Goal: Task Accomplishment & Management: Use online tool/utility

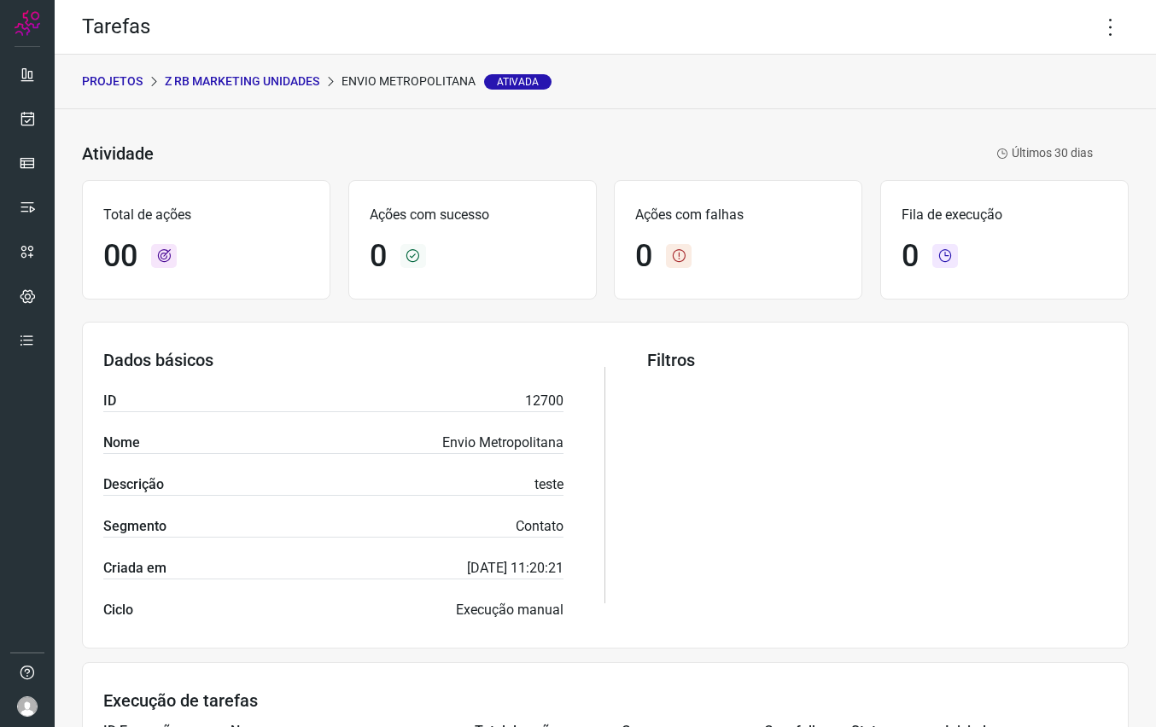
click at [256, 76] on p "Z RB Marketing Unidades" at bounding box center [242, 82] width 155 height 18
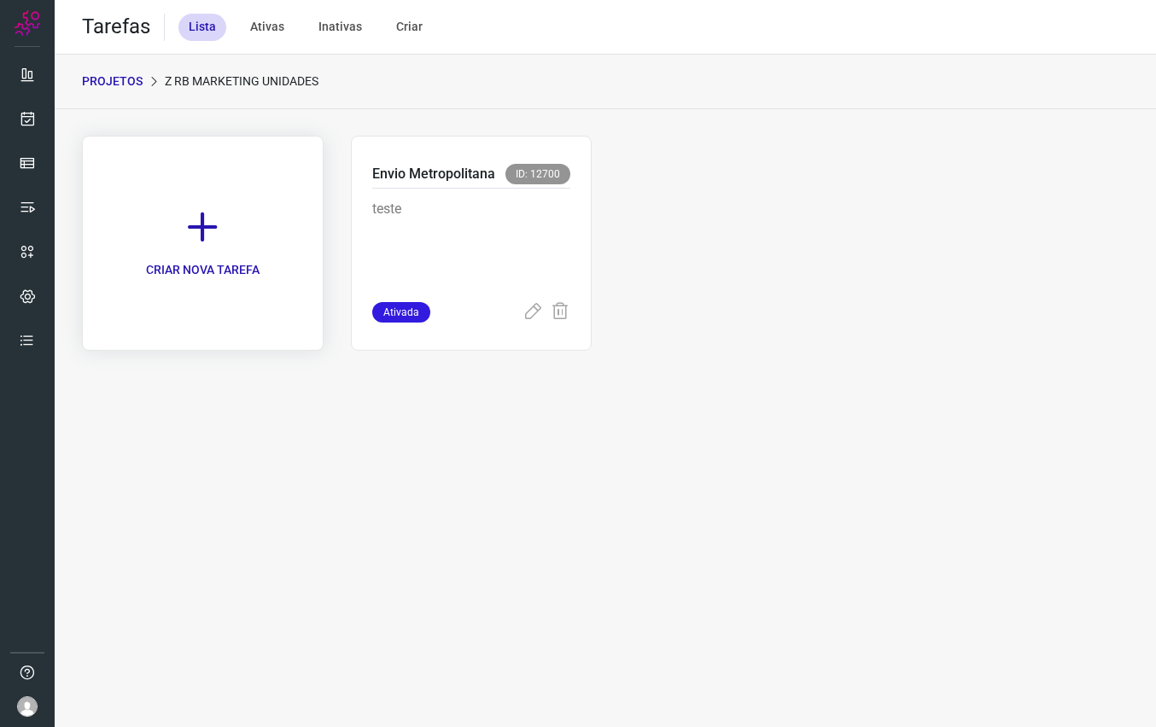
click at [201, 219] on icon at bounding box center [203, 227] width 38 height 38
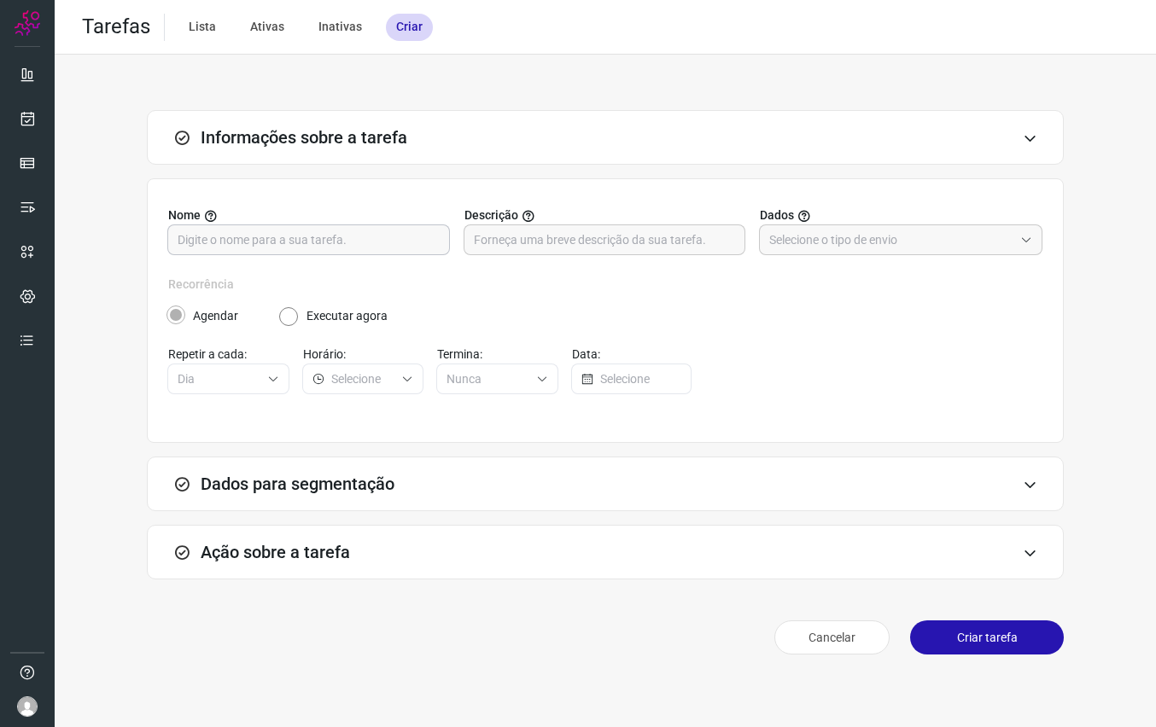
click at [276, 228] on input "text" at bounding box center [309, 239] width 262 height 29
type input "envio regiao uruguaiana"
click at [1023, 130] on button at bounding box center [1030, 137] width 15 height 15
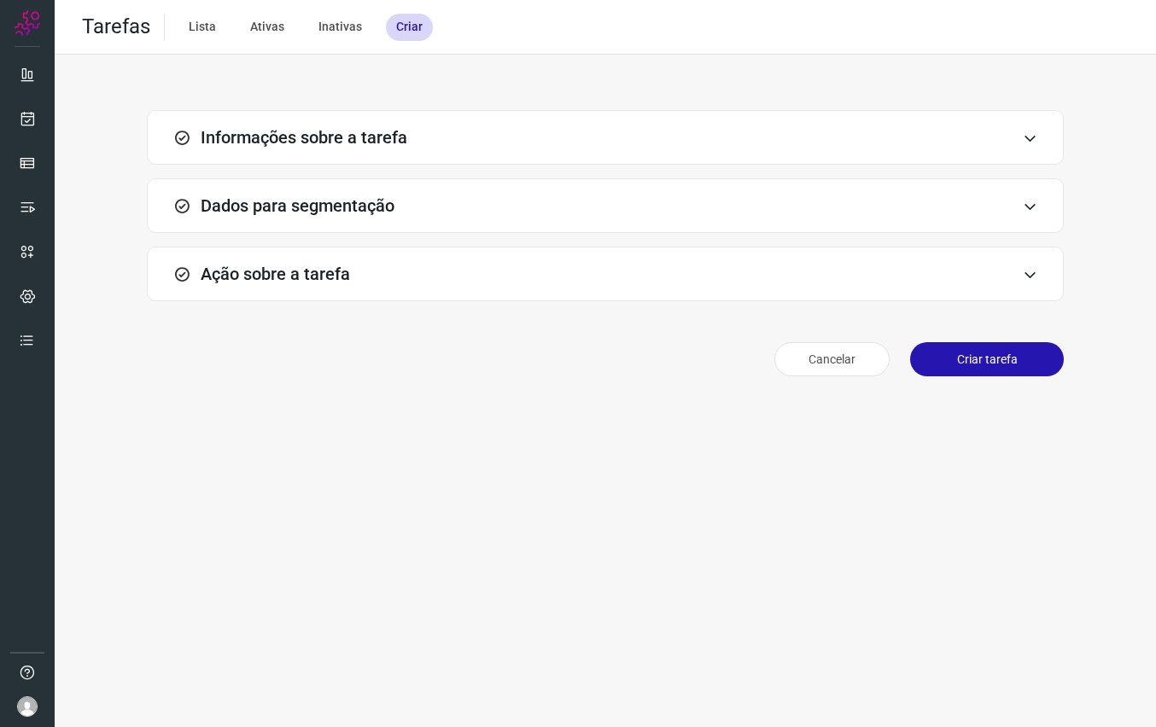
click at [354, 139] on h3 "Informações sobre a tarefa" at bounding box center [304, 137] width 207 height 20
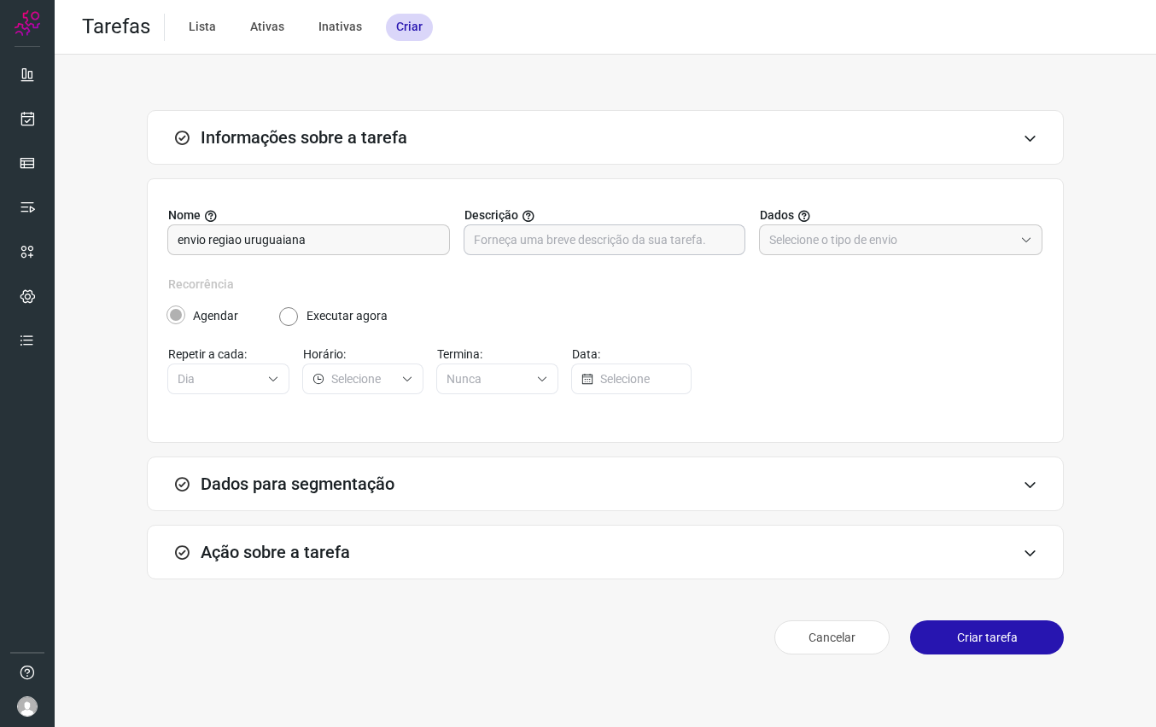
click at [563, 247] on input "text" at bounding box center [605, 239] width 262 height 29
click at [873, 239] on input "text" at bounding box center [891, 239] width 244 height 29
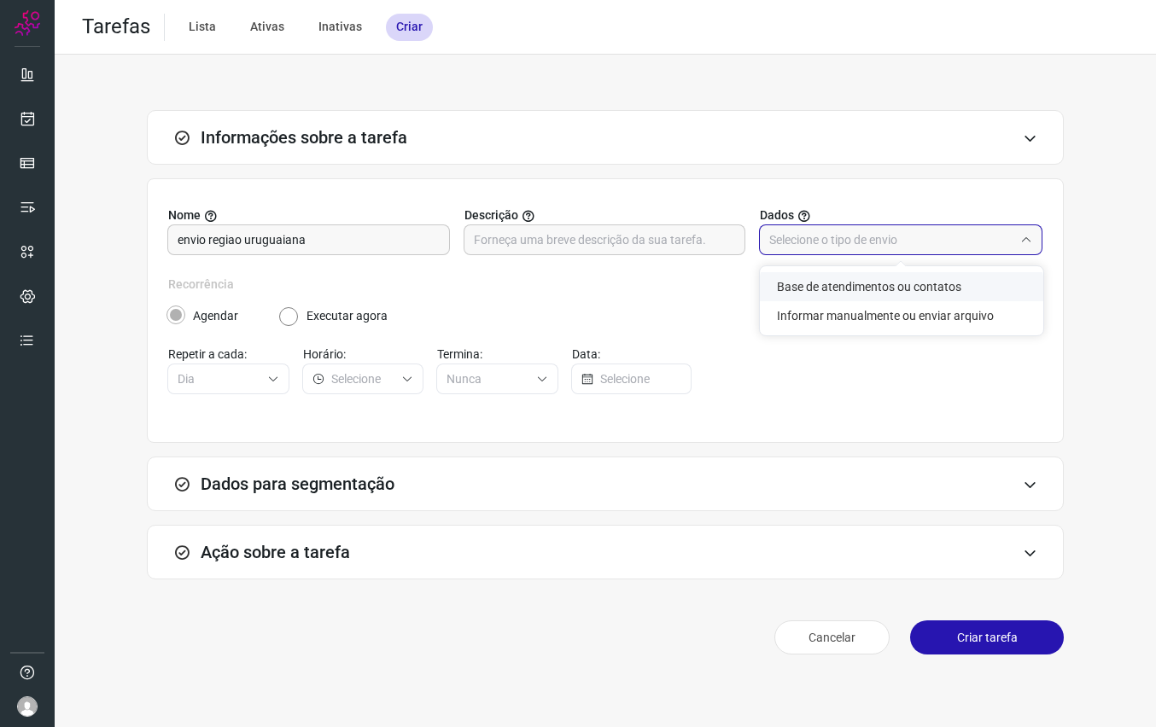
click at [865, 286] on li "Base de atendimentos ou contatos" at bounding box center [901, 286] width 283 height 29
type input "Base de atendimentos ou contatos"
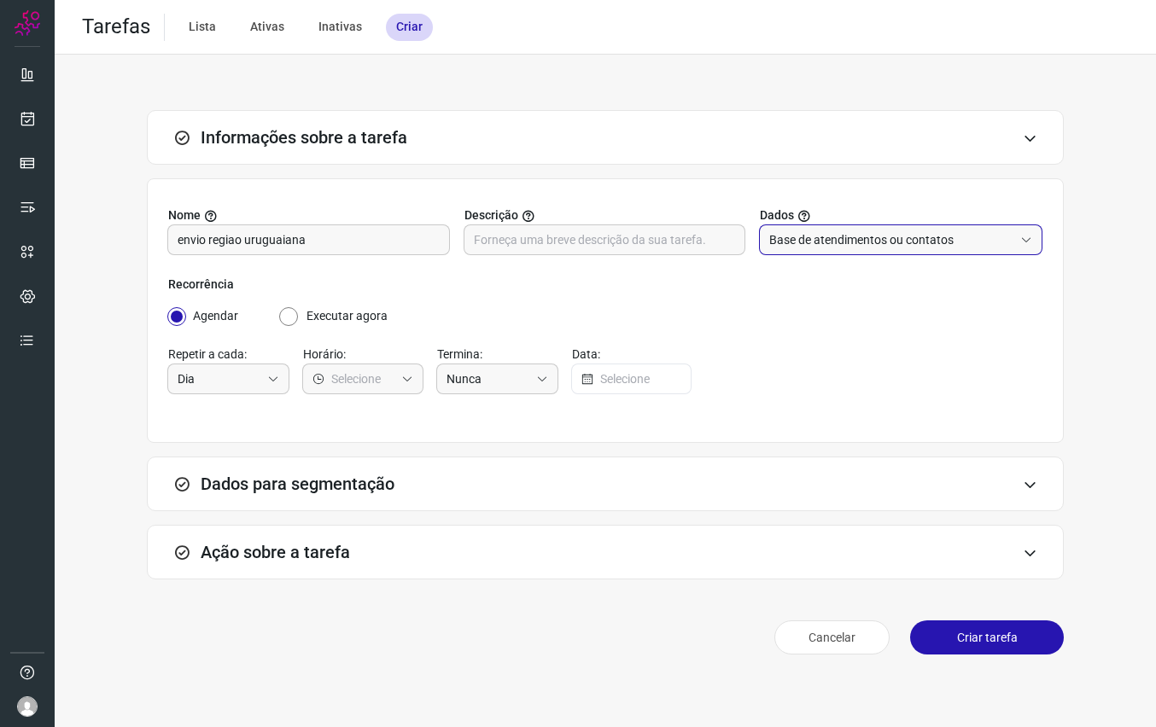
click at [332, 311] on label "Executar agora" at bounding box center [346, 316] width 81 height 18
click at [300, 311] on input "Executar agora" at bounding box center [289, 316] width 20 height 18
radio input "true"
click at [351, 560] on div "Ação sobre a tarefa" at bounding box center [605, 552] width 917 height 55
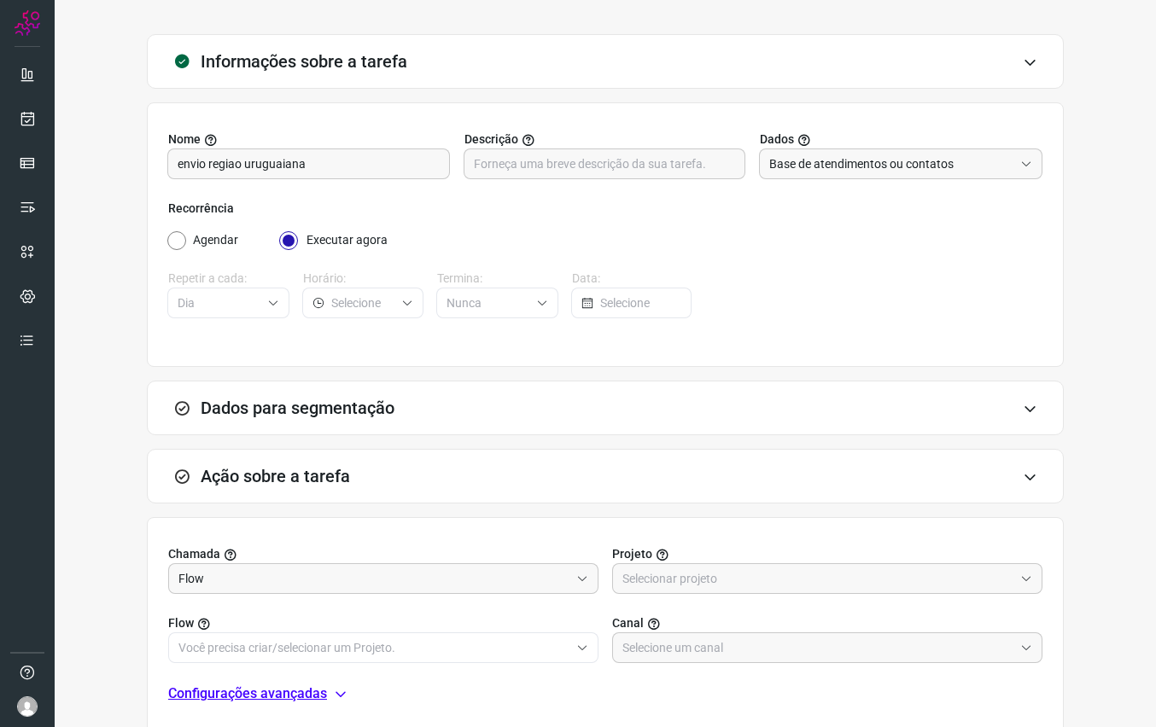
scroll to position [91, 0]
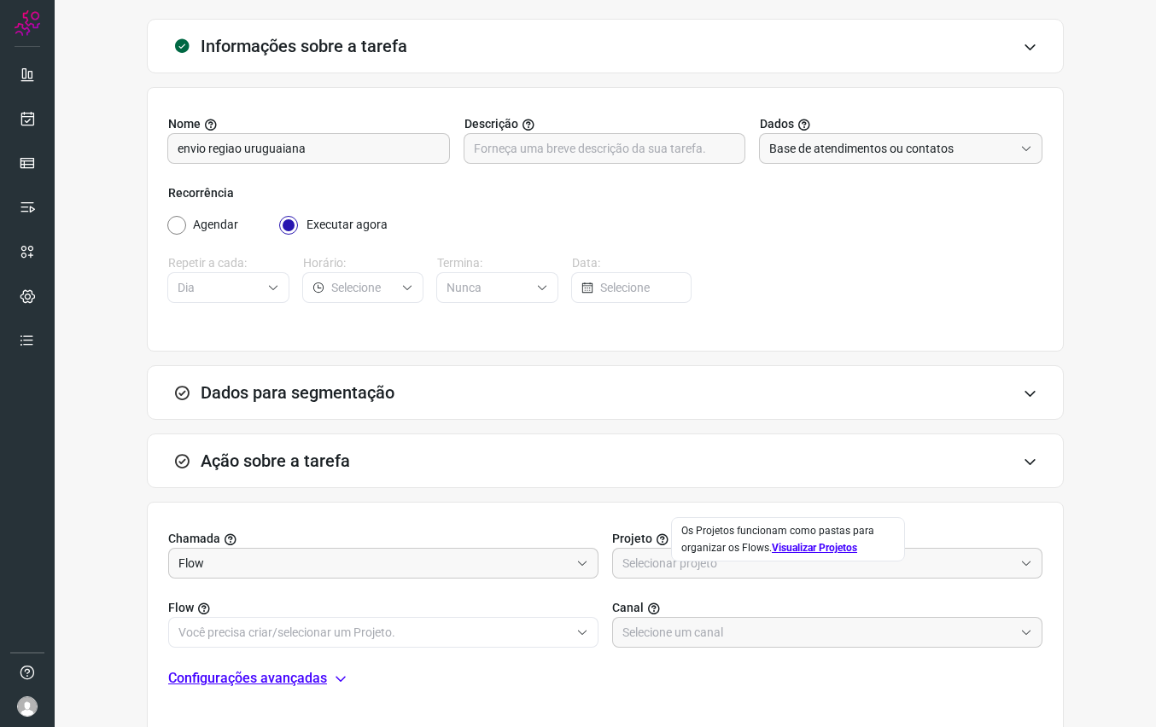
click at [679, 558] on div "Os Projetos funcionam como pastas para organizar os Flows. Visualizar Projetos" at bounding box center [788, 539] width 234 height 44
click at [680, 563] on input "text" at bounding box center [817, 563] width 391 height 29
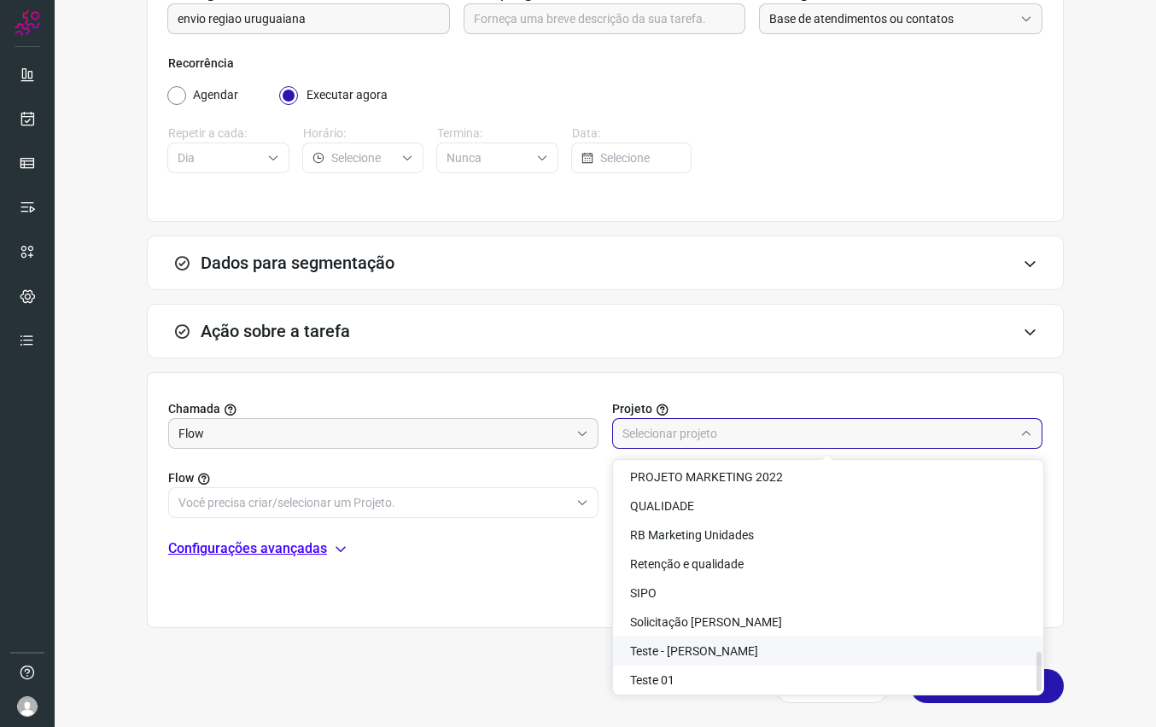
scroll to position [1106, 0]
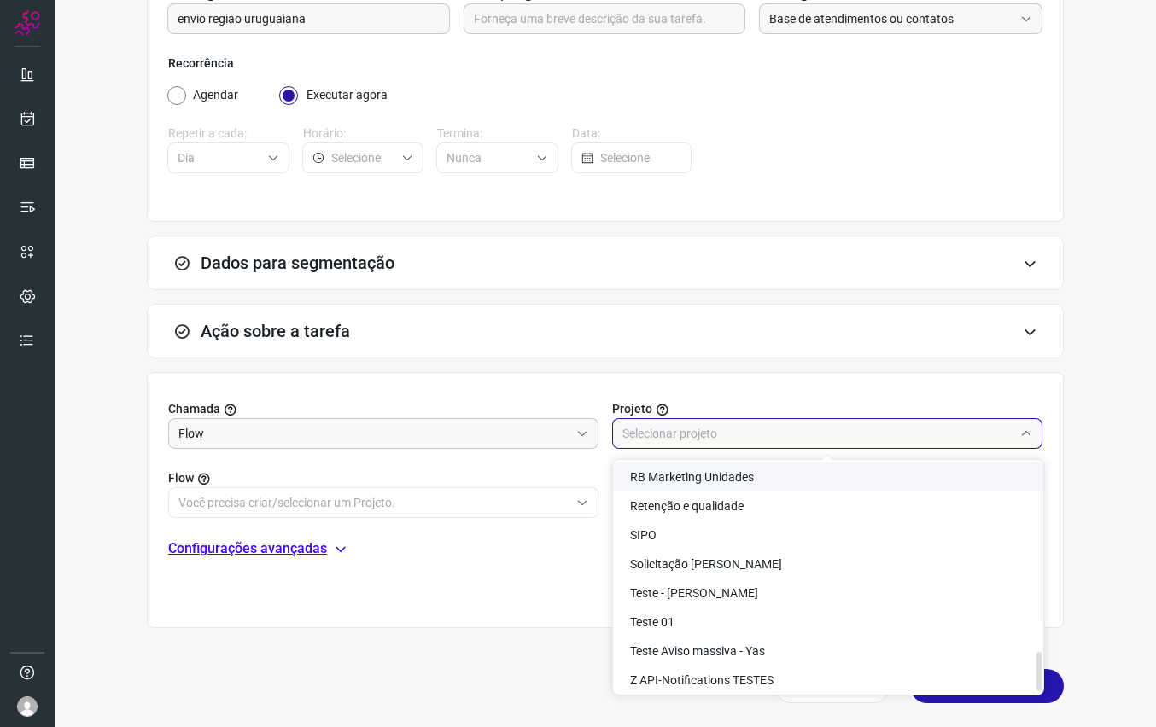
click at [781, 485] on li "RB Marketing Unidades" at bounding box center [828, 477] width 430 height 29
type input "RB Marketing Unidades"
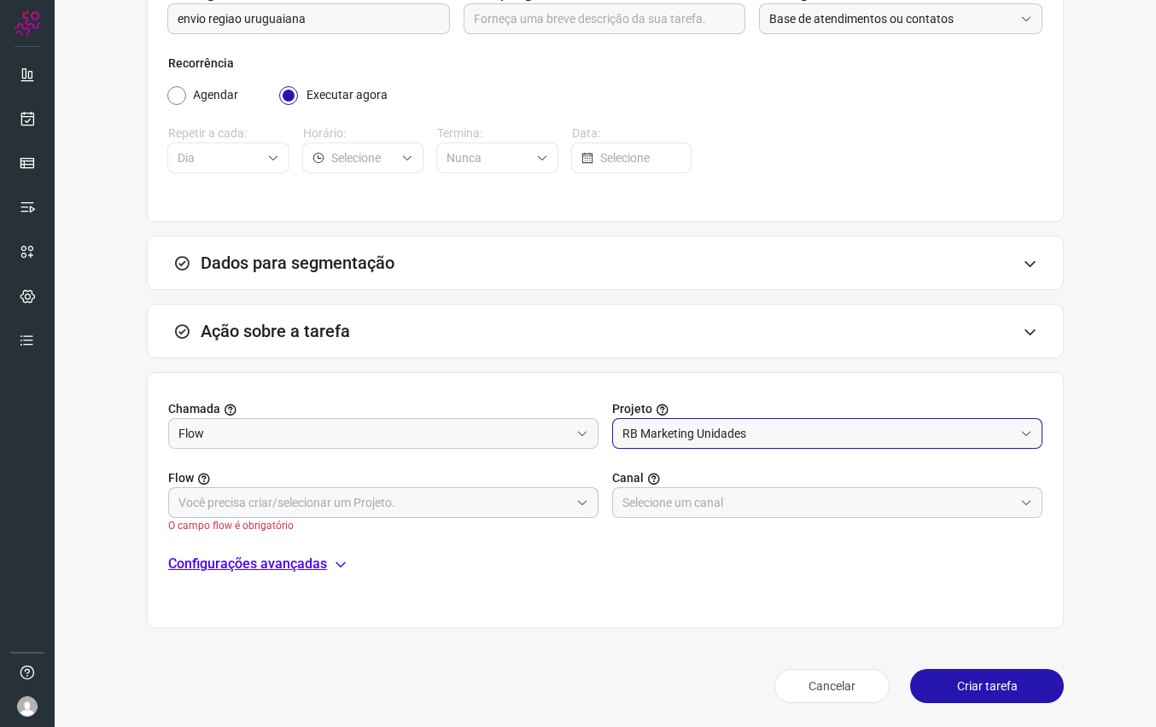
click at [416, 499] on input "text" at bounding box center [373, 502] width 391 height 29
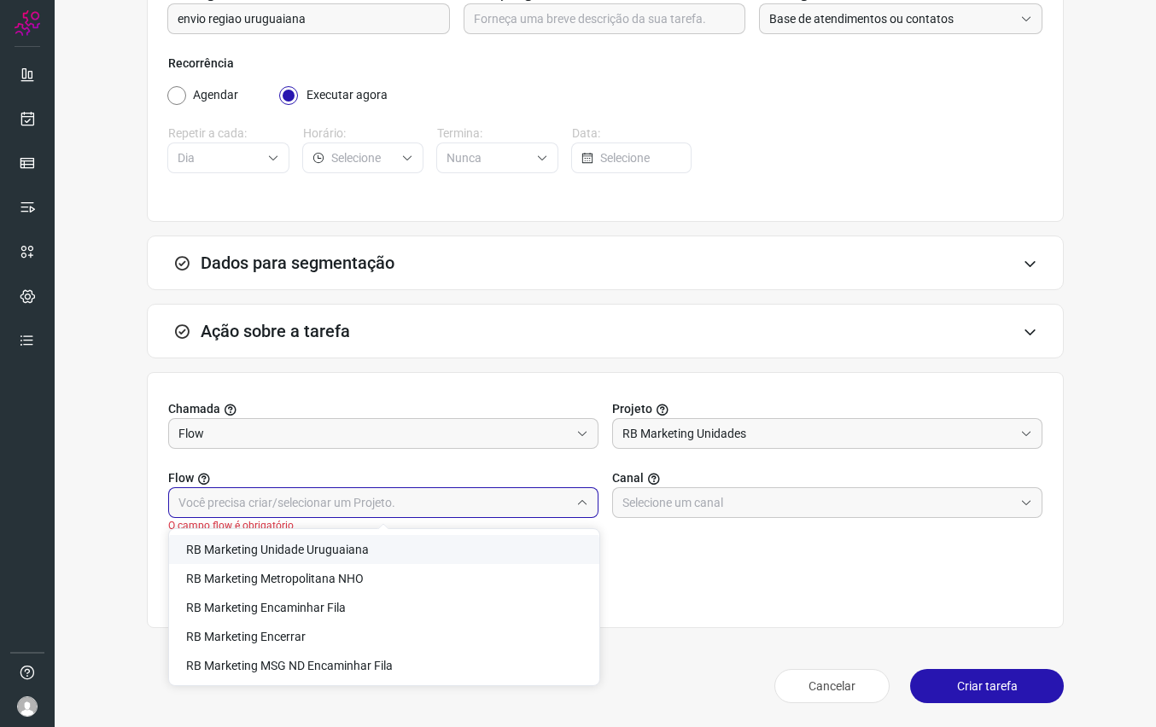
click at [384, 551] on li "RB Marketing Unidade Uruguaiana" at bounding box center [384, 549] width 430 height 29
type input "RB Marketing Unidade Uruguaiana"
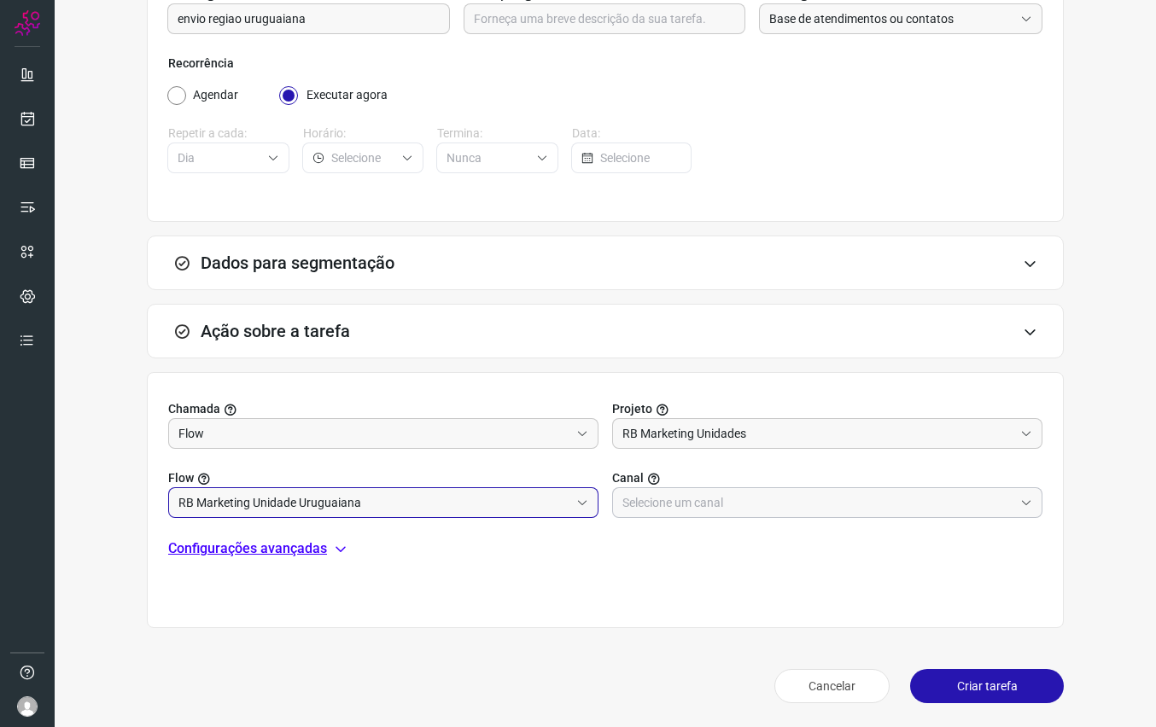
click at [710, 517] on div at bounding box center [827, 502] width 430 height 31
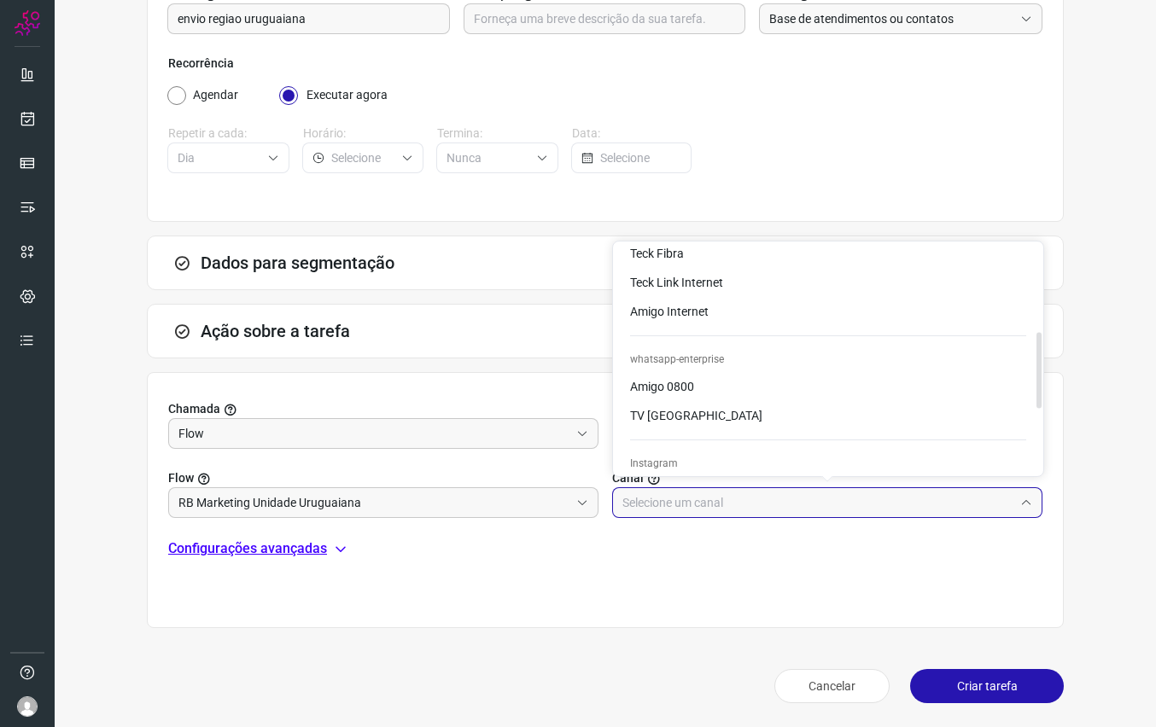
scroll to position [267, 0]
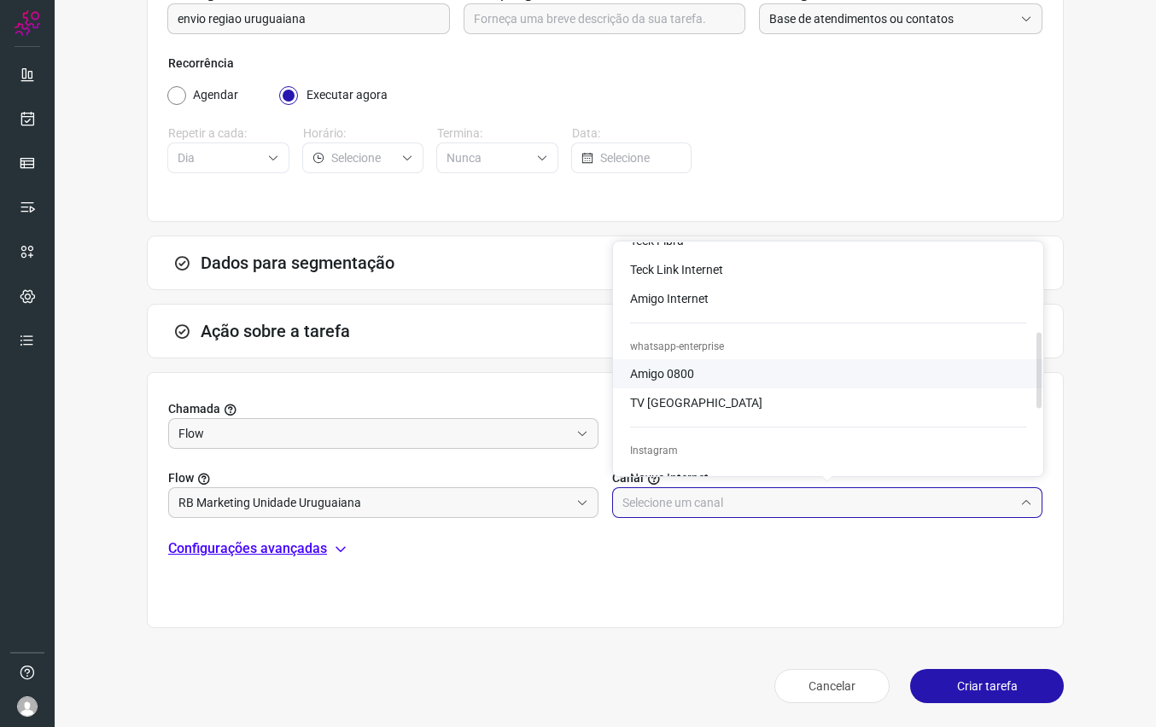
click at [715, 367] on li "Amigo 0800" at bounding box center [828, 373] width 430 height 29
type input "Amigo 0800"
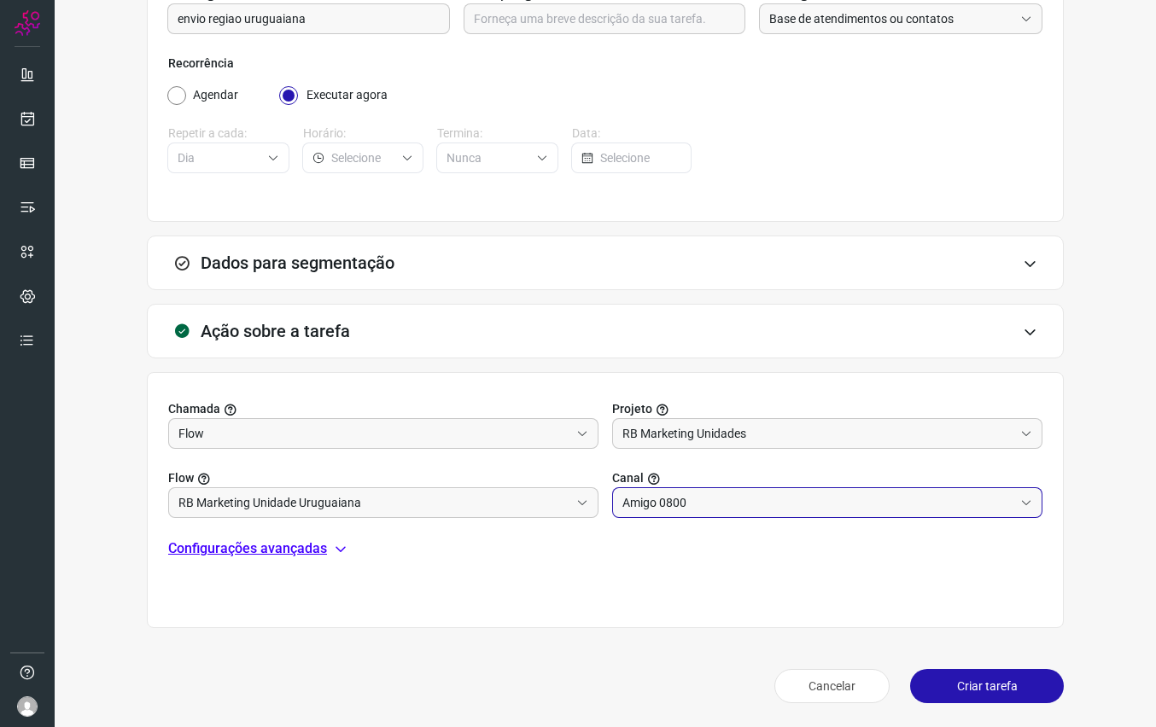
click at [302, 548] on p "Configurações avançadas" at bounding box center [247, 549] width 159 height 20
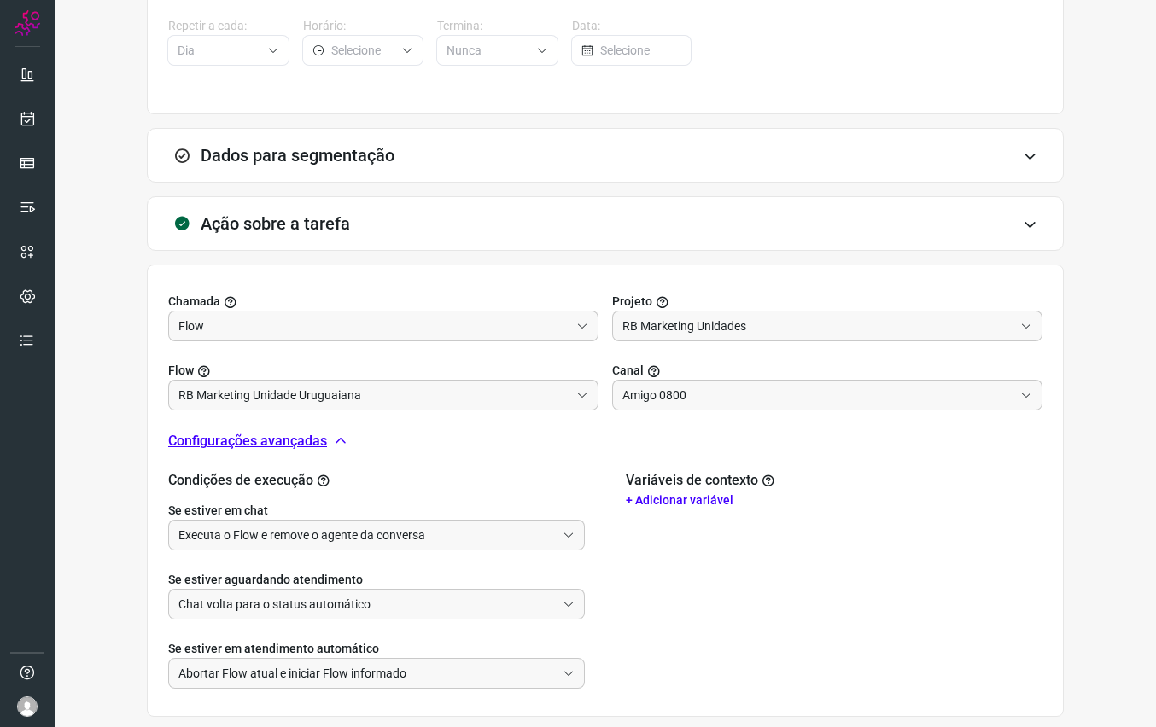
scroll to position [342, 0]
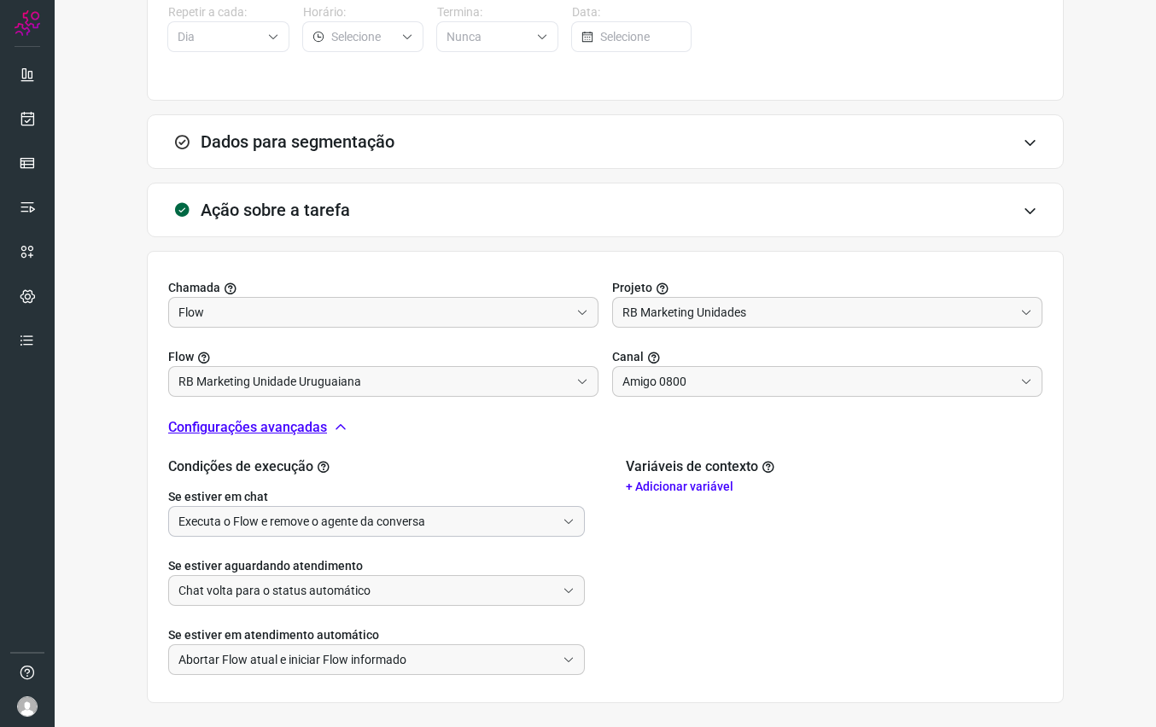
click at [313, 525] on input "Executa o Flow e remove o agente da conversa" at bounding box center [366, 521] width 377 height 29
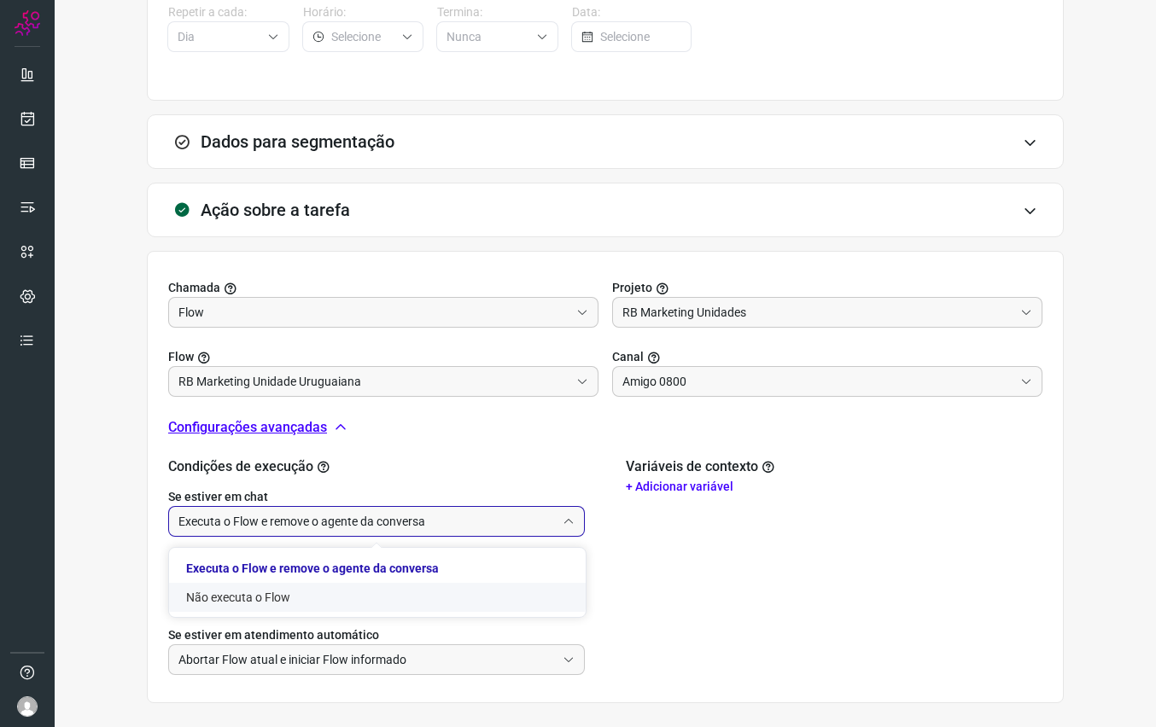
click at [276, 585] on li "Não executa o Flow" at bounding box center [377, 597] width 417 height 29
type input "Não executa o Flow"
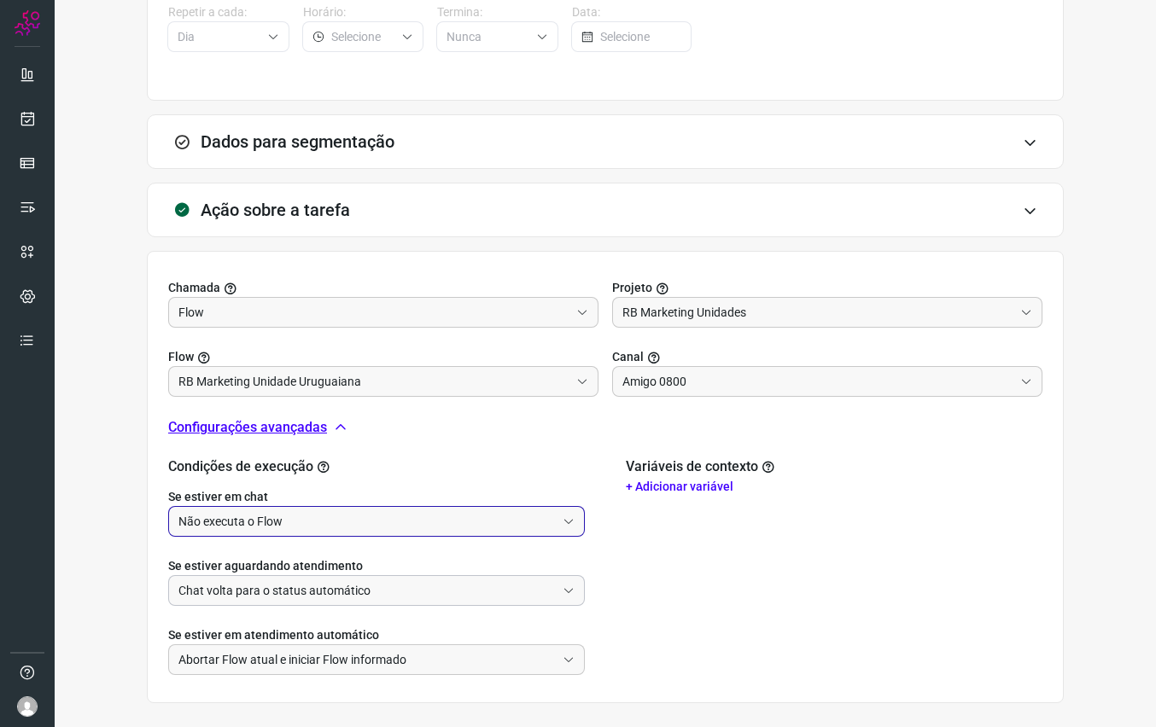
click at [273, 588] on input "Chat volta para o status automático" at bounding box center [366, 590] width 377 height 29
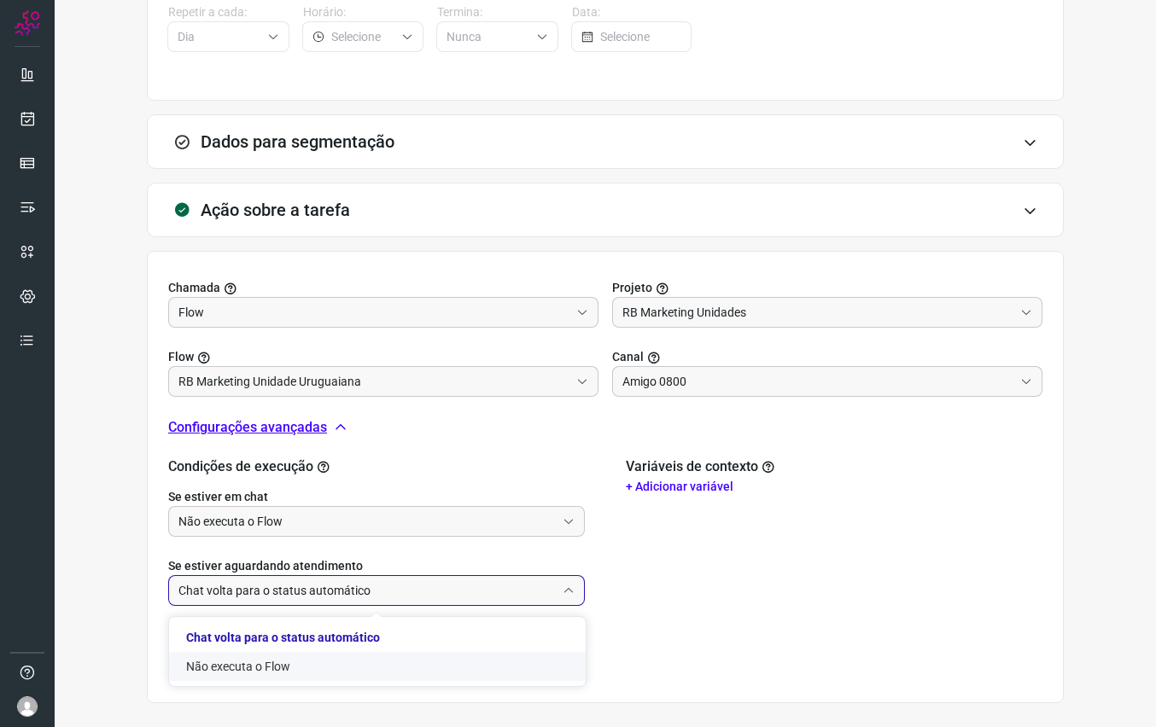
click at [225, 668] on li "Não executa o Flow" at bounding box center [377, 666] width 417 height 29
type input "Não executa o Flow"
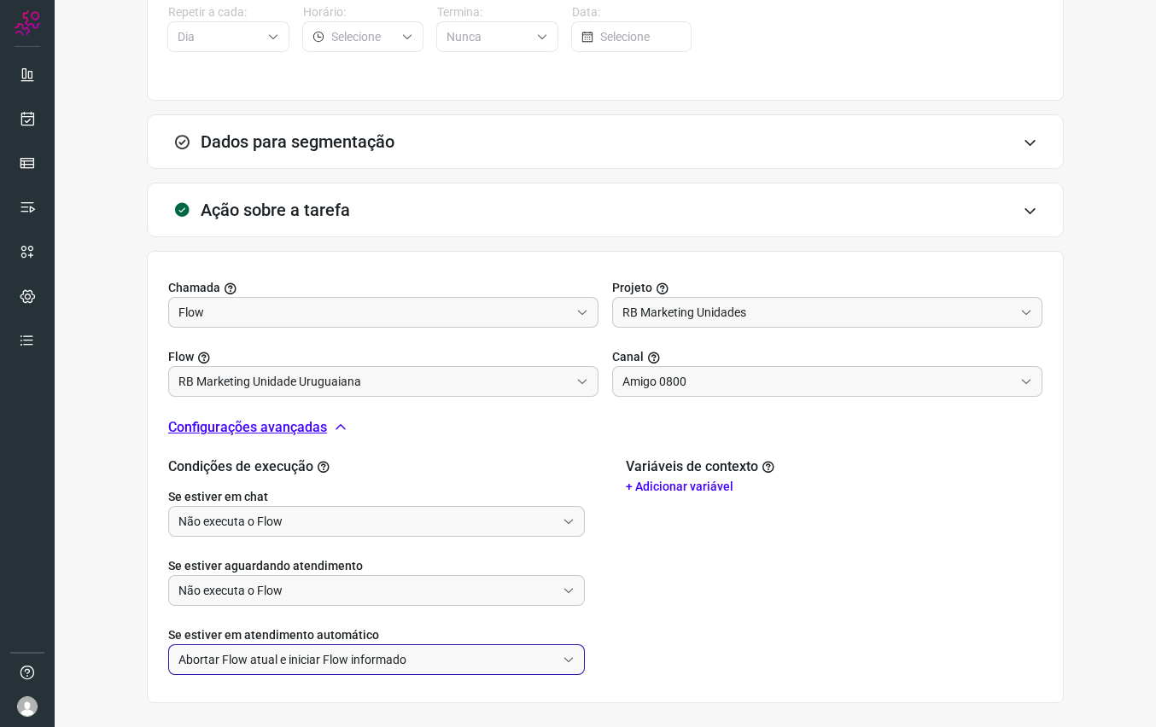
click at [263, 658] on input "Abortar Flow atual e iniciar Flow informado" at bounding box center [366, 659] width 377 height 29
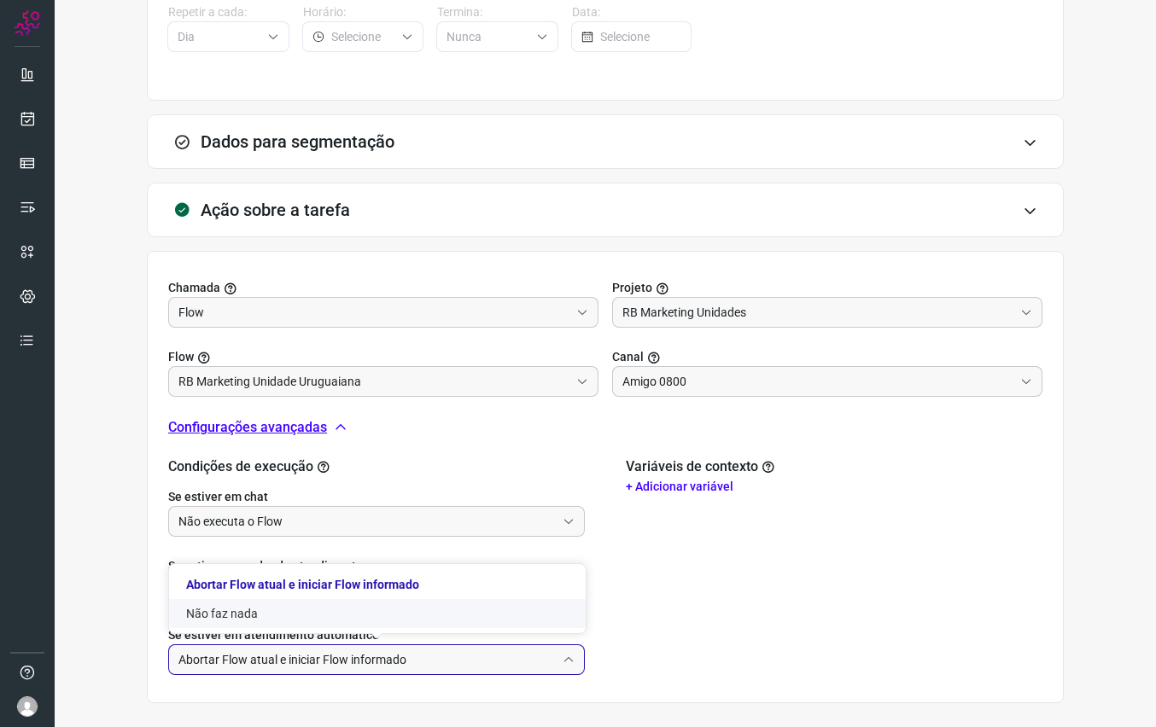
click at [272, 608] on li "Não faz nada" at bounding box center [377, 613] width 417 height 29
type input "Não faz nada"
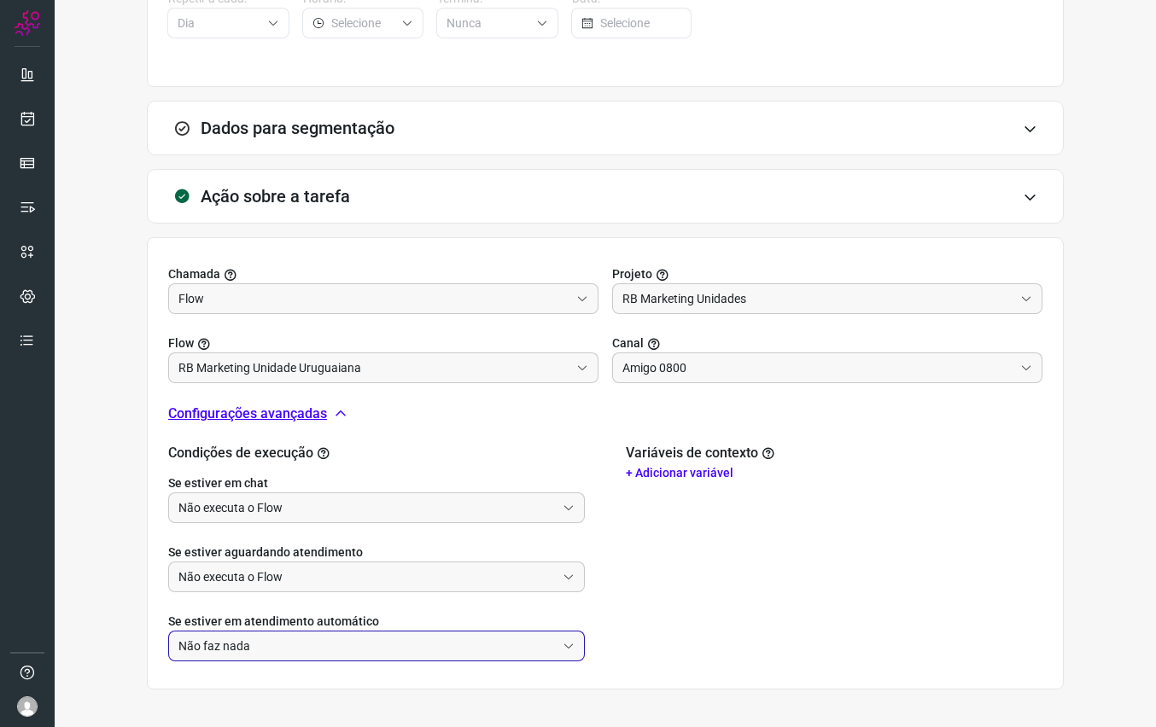
scroll to position [417, 0]
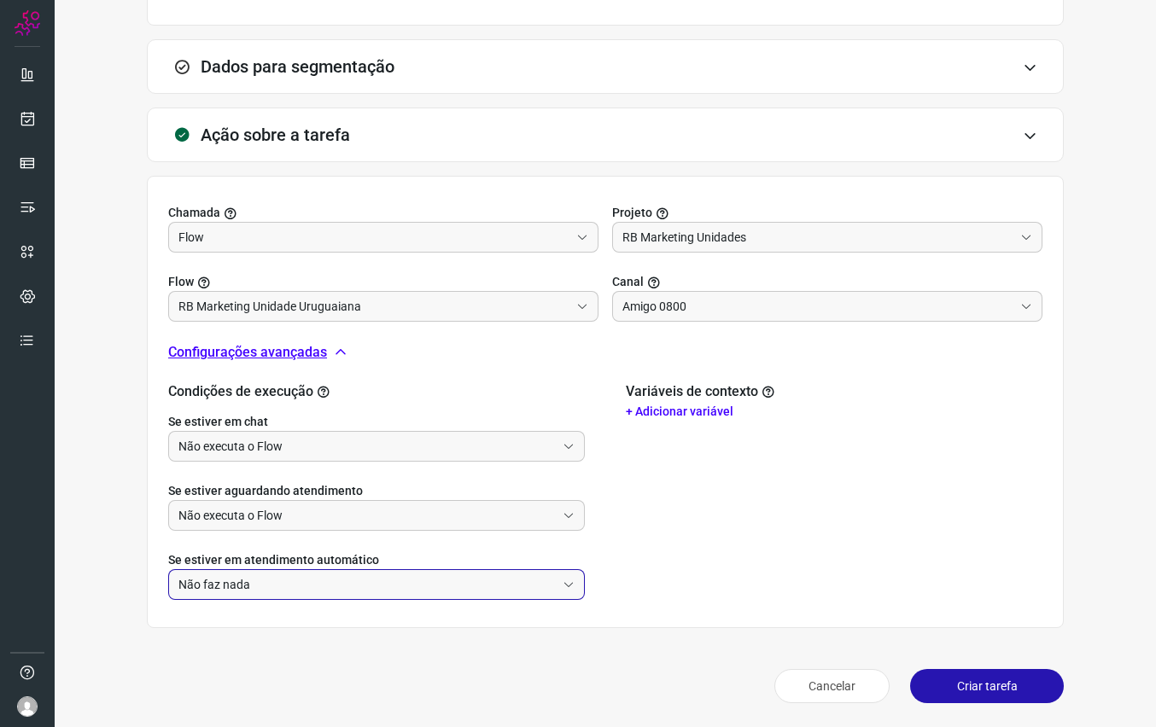
click at [999, 681] on button "Criar tarefa" at bounding box center [987, 686] width 154 height 34
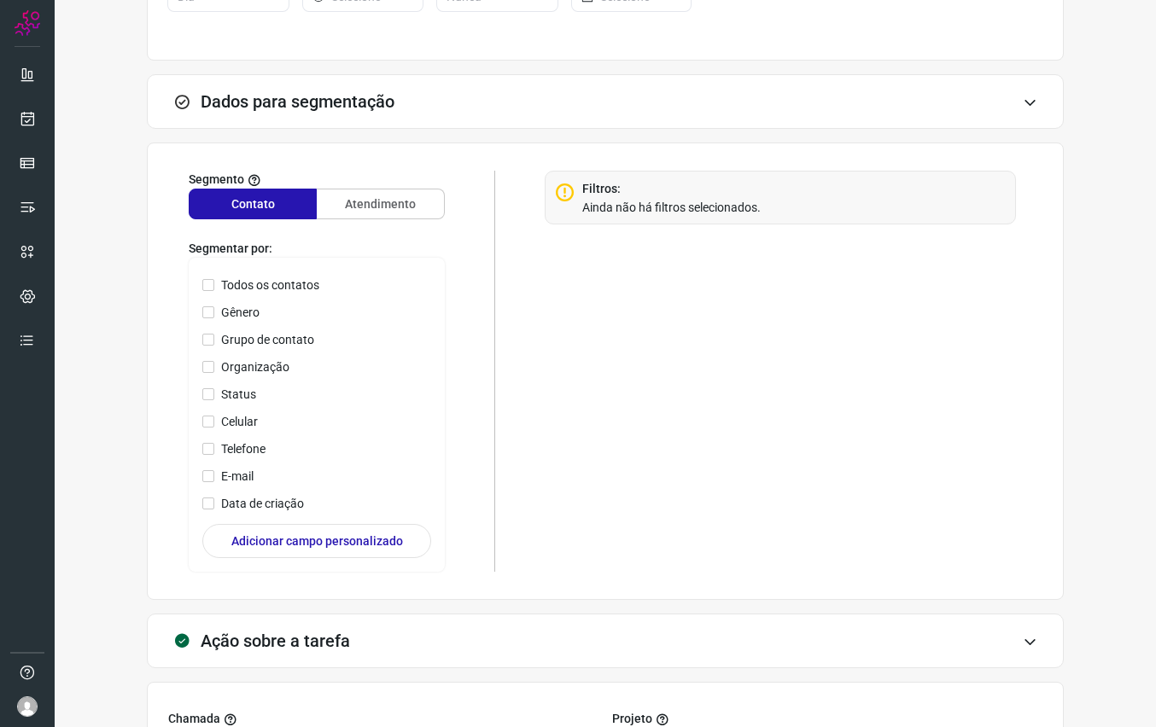
scroll to position [375, 0]
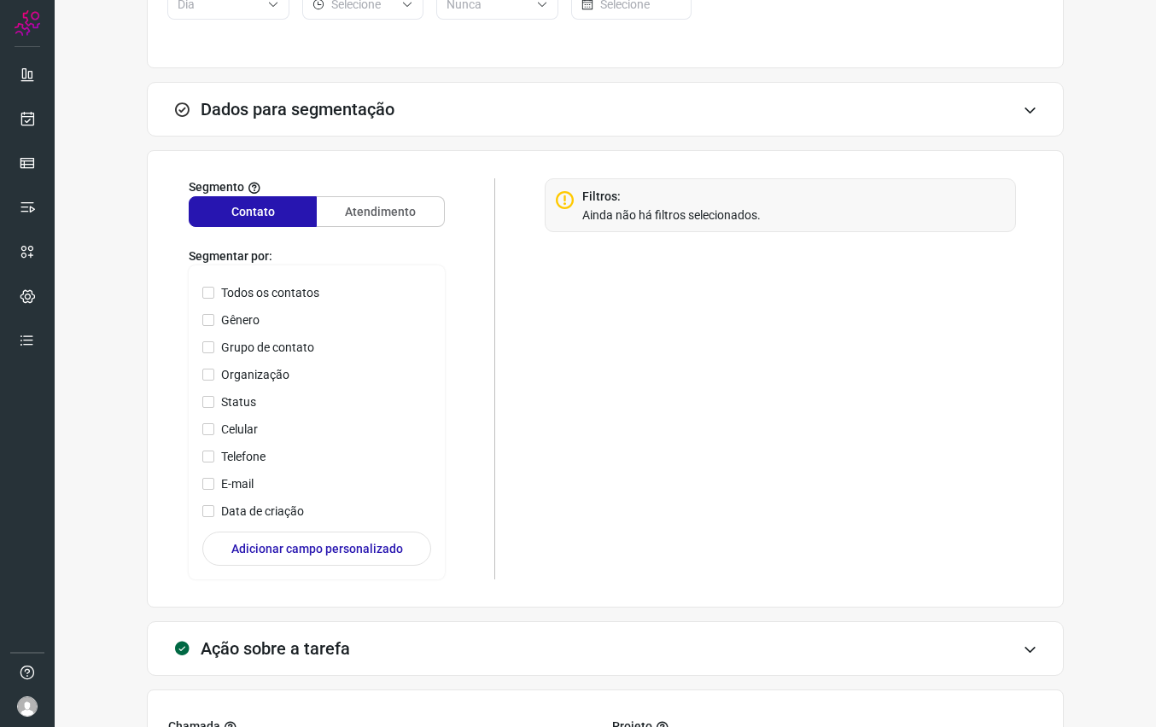
click at [1025, 108] on icon at bounding box center [1030, 110] width 15 height 14
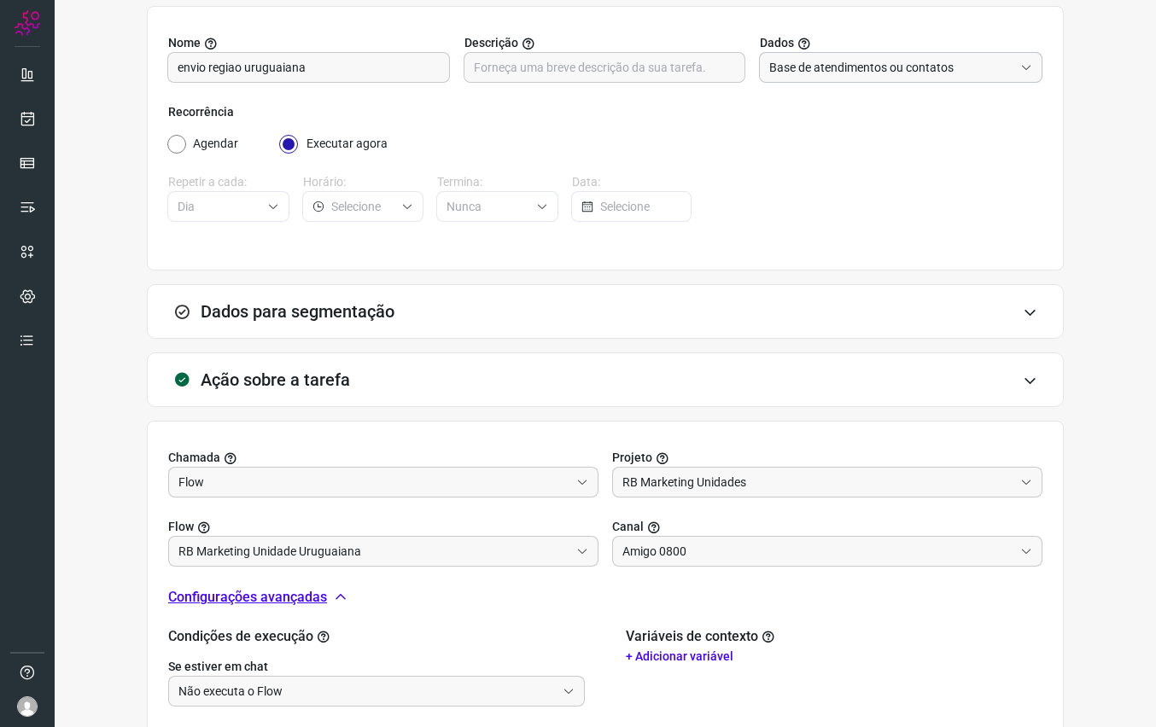
click at [926, 70] on input "Base de atendimentos ou contatos" at bounding box center [891, 67] width 244 height 29
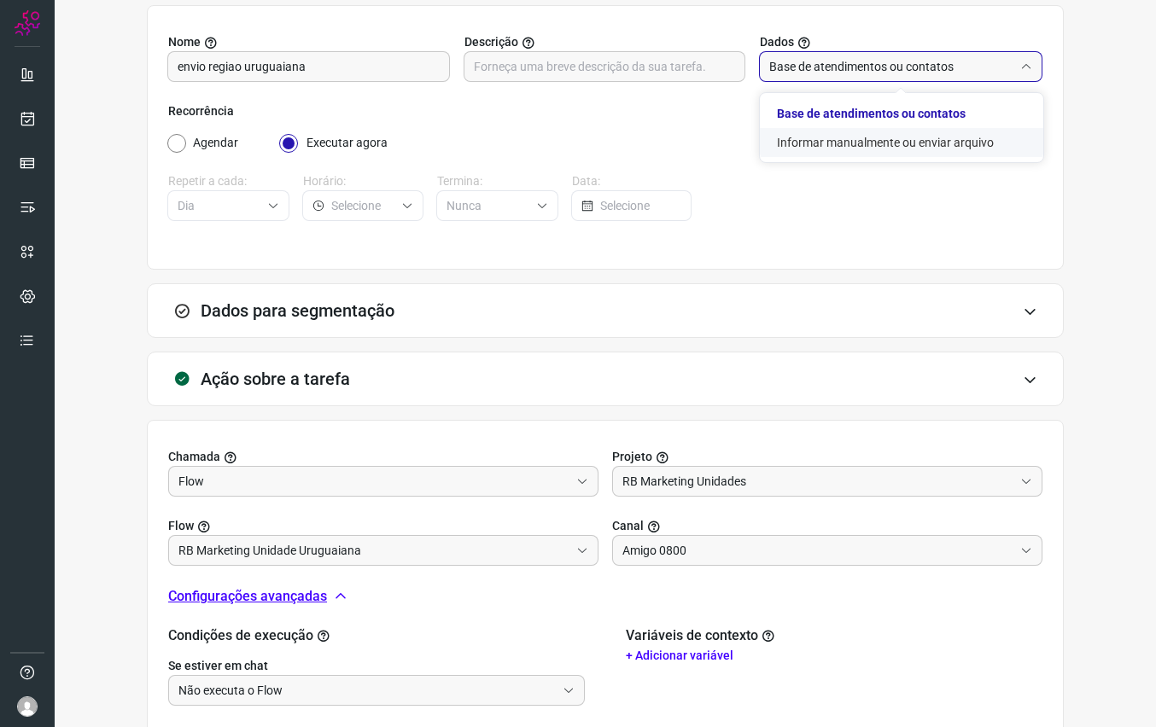
click at [845, 136] on li "Informar manualmente ou enviar arquivo" at bounding box center [901, 142] width 283 height 29
type input "Informar manualmente ou enviar arquivo"
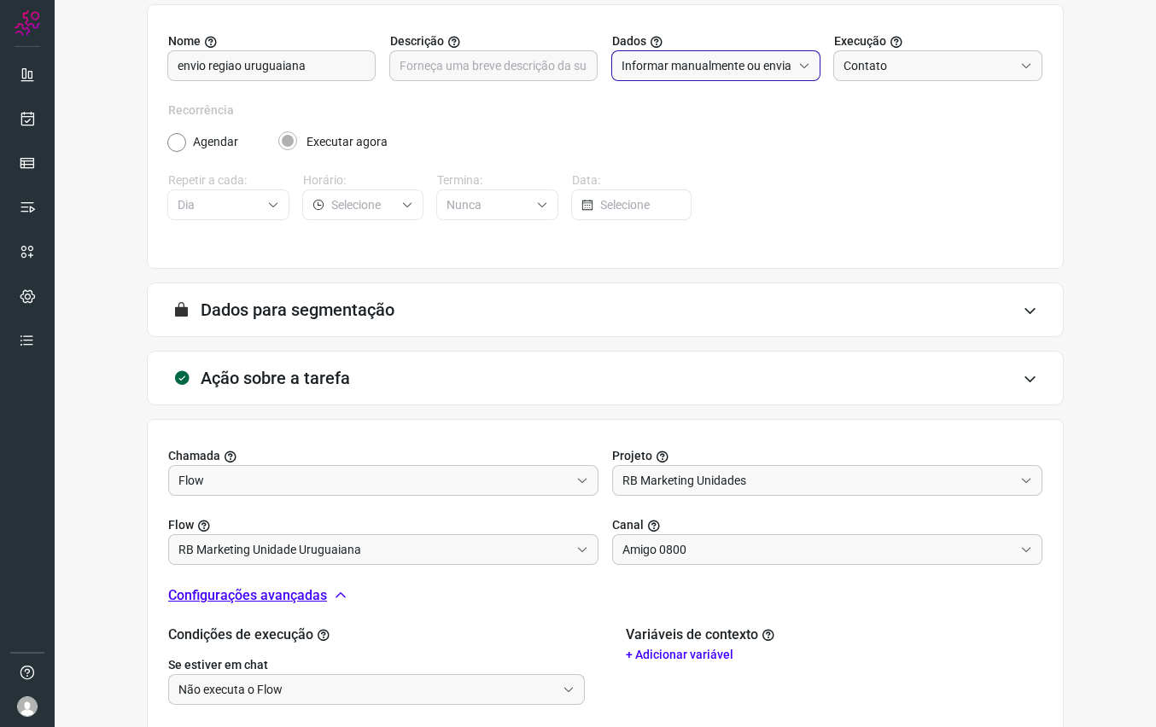
scroll to position [175, 0]
click at [472, 312] on div "A segmentação de dados está desabilitada porque a opção de envio manual foi sel…" at bounding box center [605, 309] width 917 height 55
click at [926, 303] on div "A segmentação de dados está desabilitada porque a opção de envio manual foi sel…" at bounding box center [605, 309] width 917 height 55
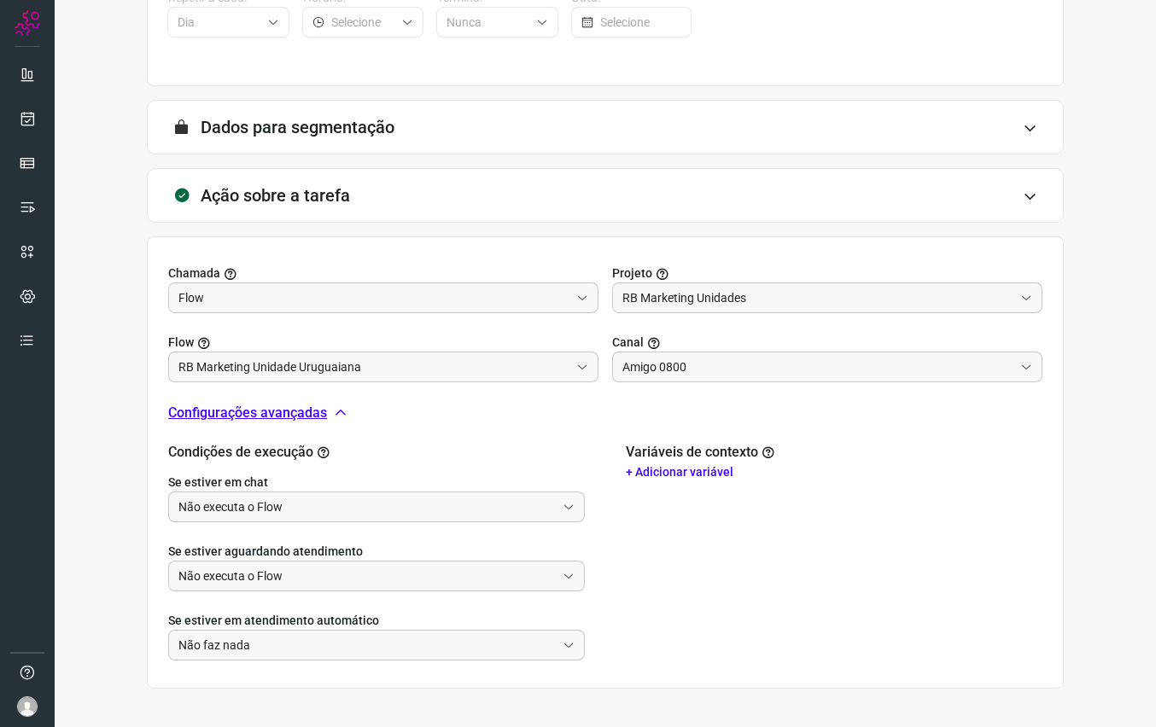
scroll to position [417, 0]
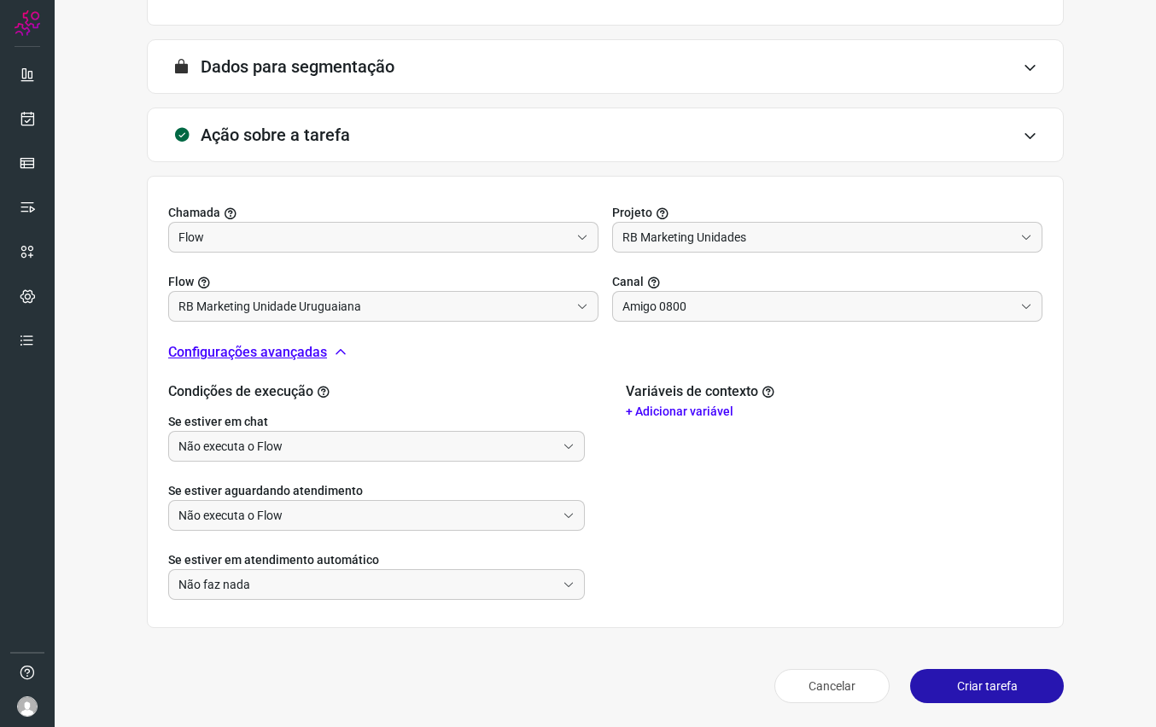
click at [974, 695] on button "Criar tarefa" at bounding box center [987, 686] width 154 height 34
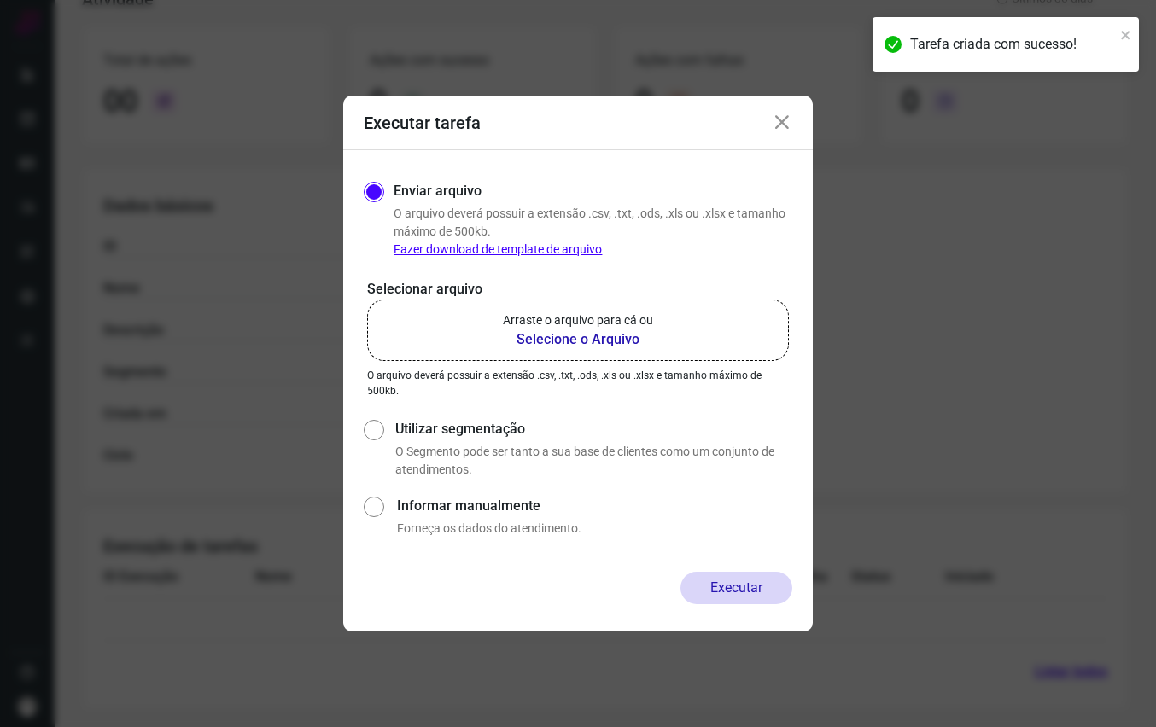
click at [589, 341] on b "Selecione o Arquivo" at bounding box center [578, 340] width 150 height 20
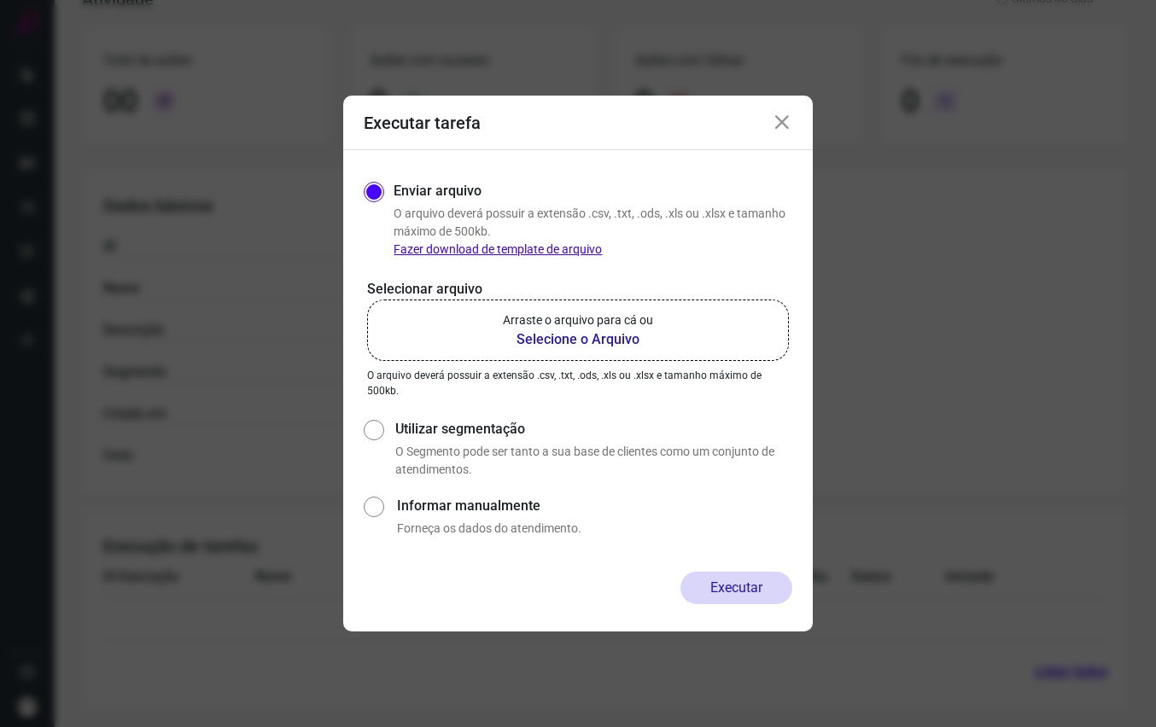
click at [574, 336] on b "Selecione o Arquivo" at bounding box center [578, 340] width 150 height 20
click at [0, 0] on input "Arraste o arquivo para cá ou Selecione o Arquivo" at bounding box center [0, 0] width 0 height 0
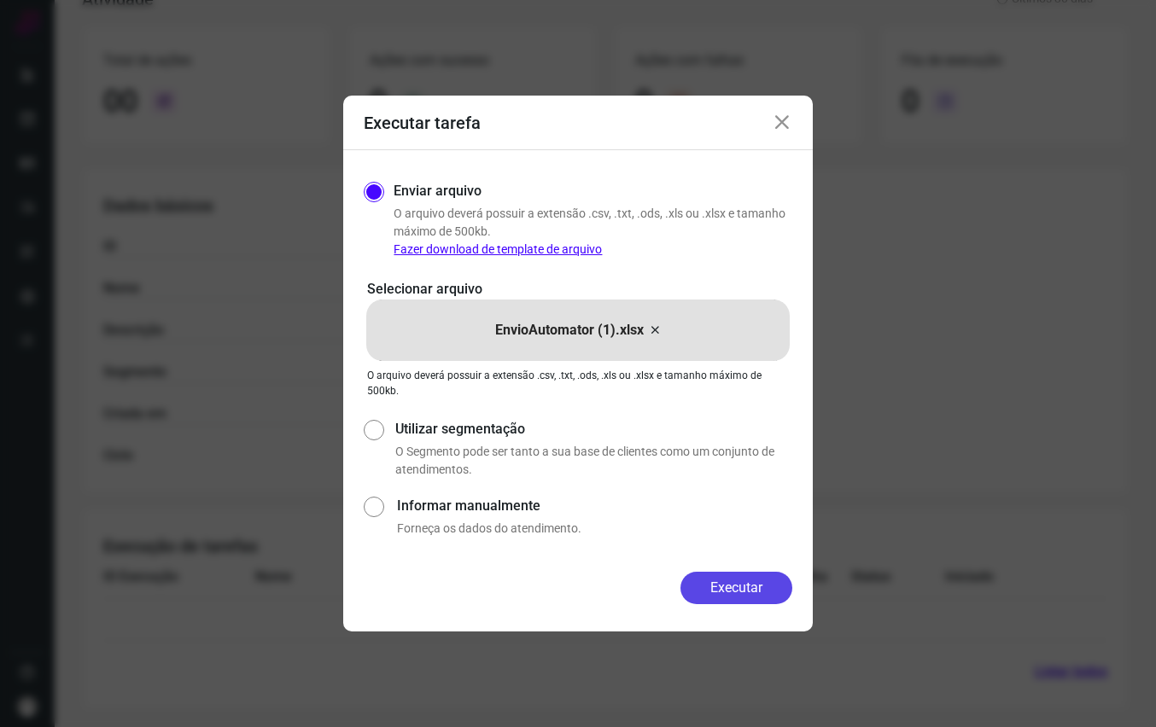
click at [728, 595] on button "Executar" at bounding box center [736, 588] width 112 height 32
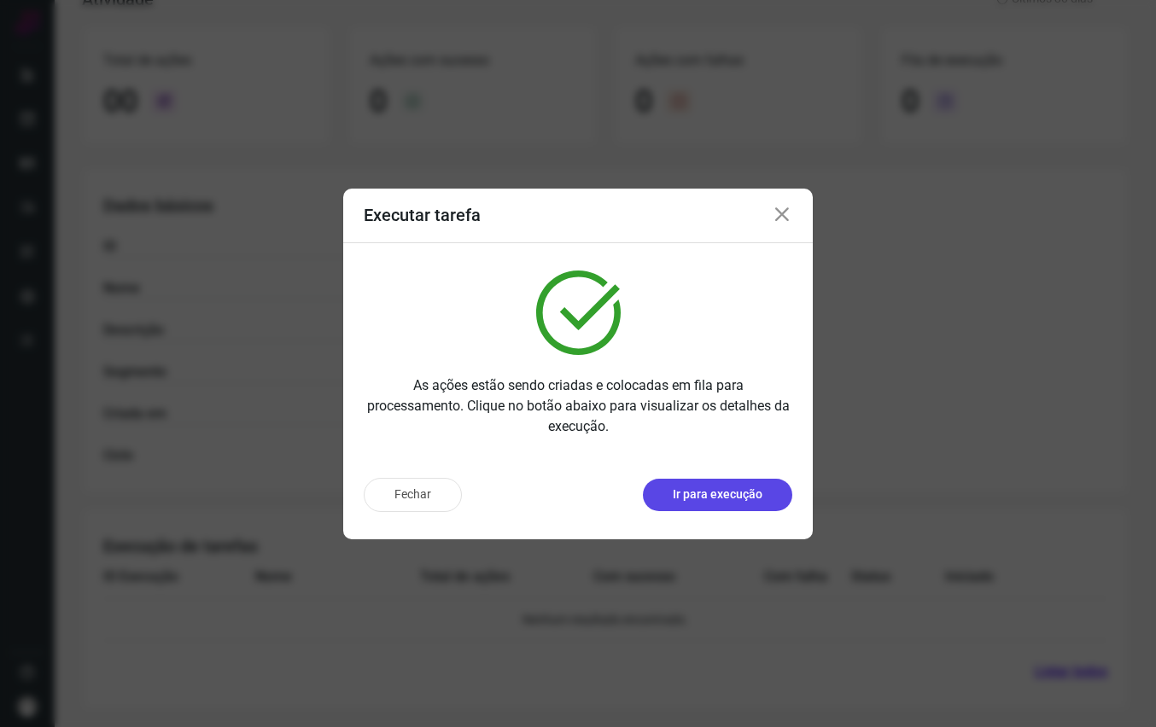
click at [697, 488] on p "Ir para execução" at bounding box center [718, 495] width 90 height 18
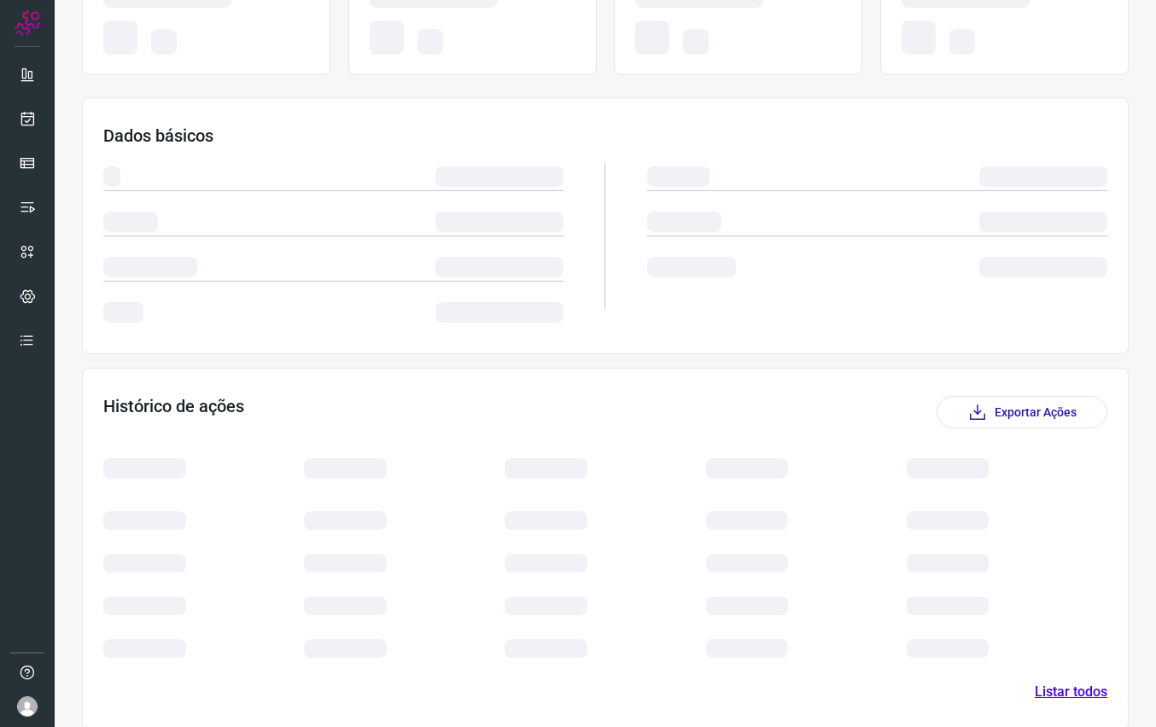
scroll to position [61, 0]
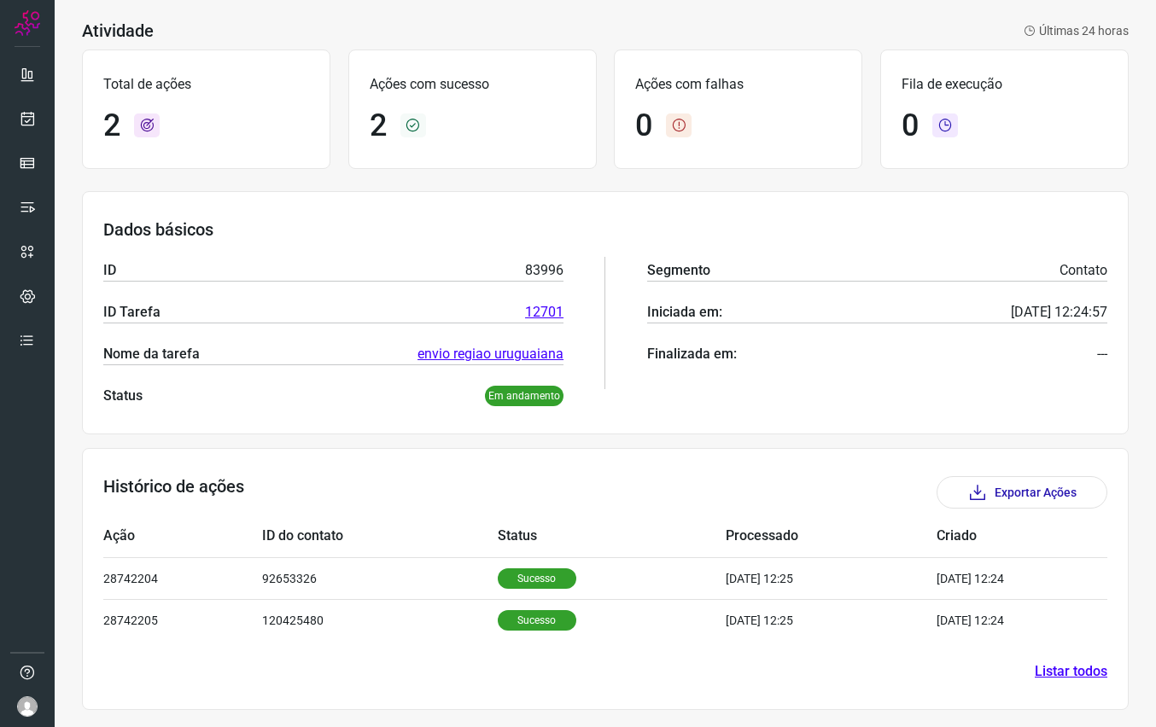
click at [1063, 659] on section "Histórico de ações Exportar Ações Ação ID do contato Status Processado Criado 2…" at bounding box center [605, 579] width 1047 height 262
click at [1053, 673] on link "Listar todos" at bounding box center [1071, 672] width 73 height 20
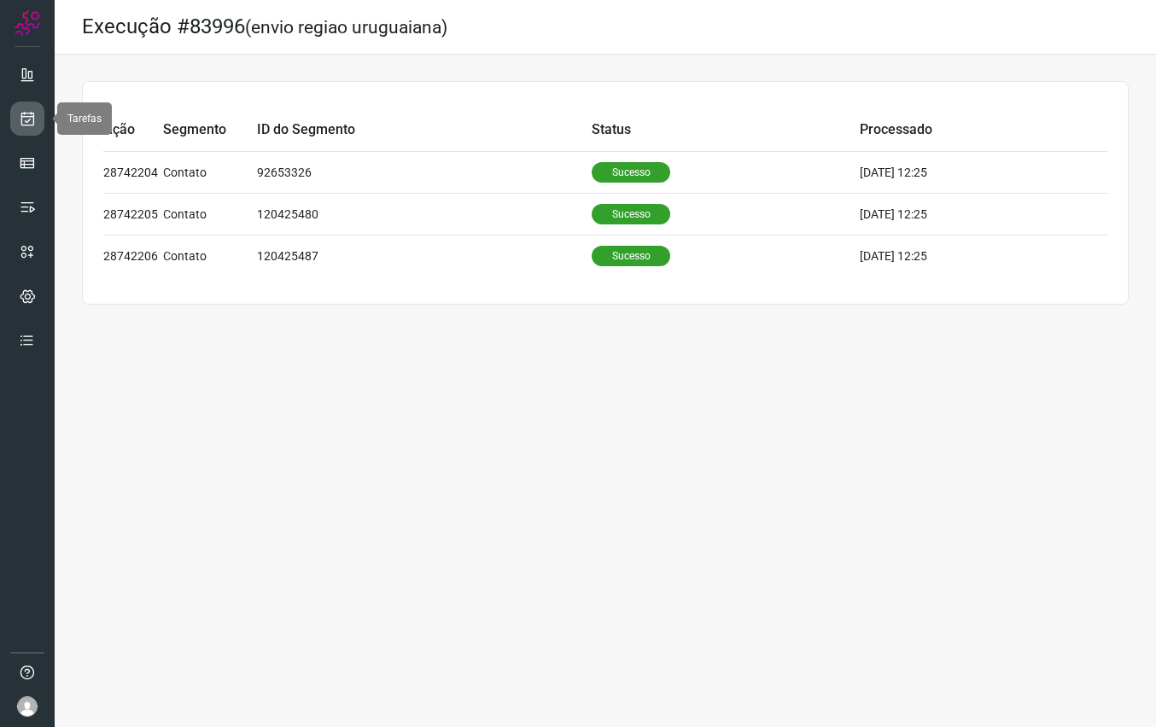
click at [34, 124] on icon at bounding box center [28, 118] width 18 height 17
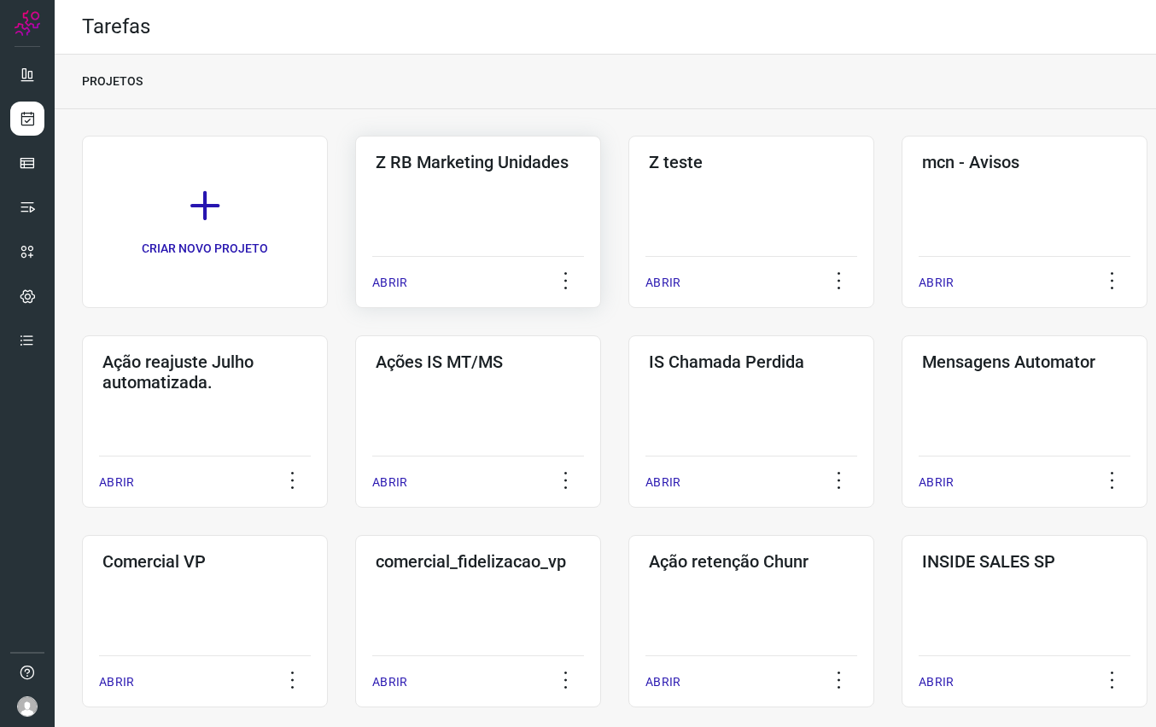
click at [468, 172] on div "Z RB Marketing Unidades ABRIR" at bounding box center [478, 222] width 246 height 172
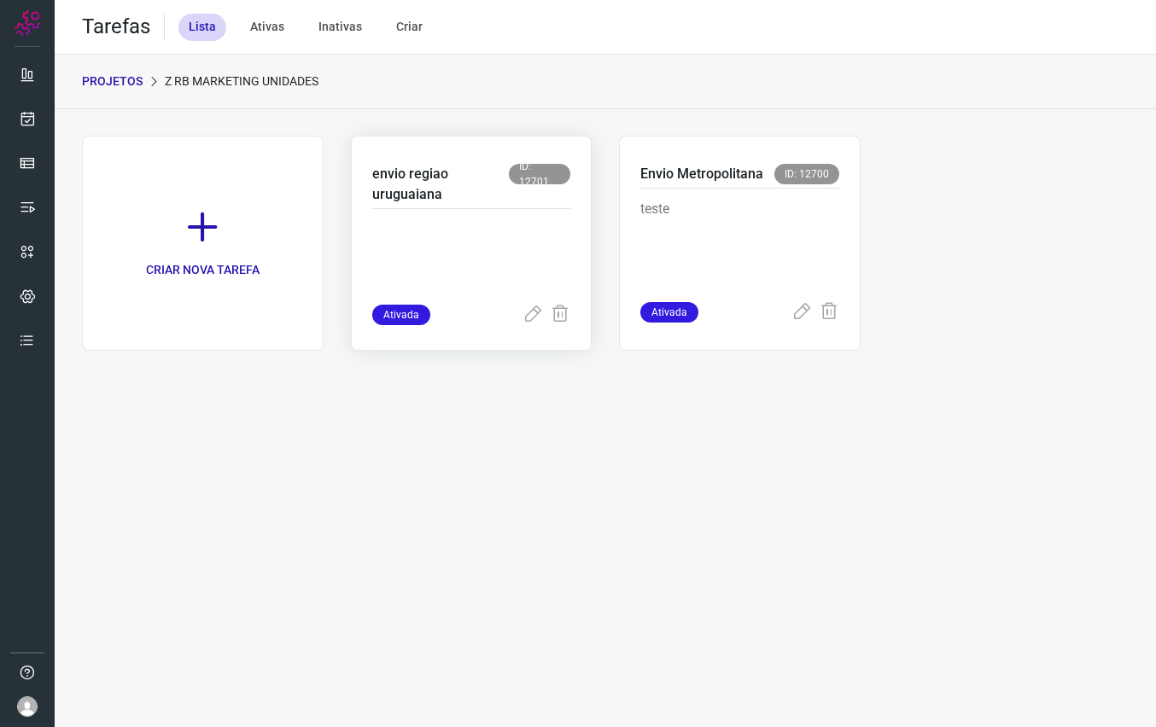
click at [437, 179] on p "envio regiao uruguaiana" at bounding box center [440, 184] width 137 height 41
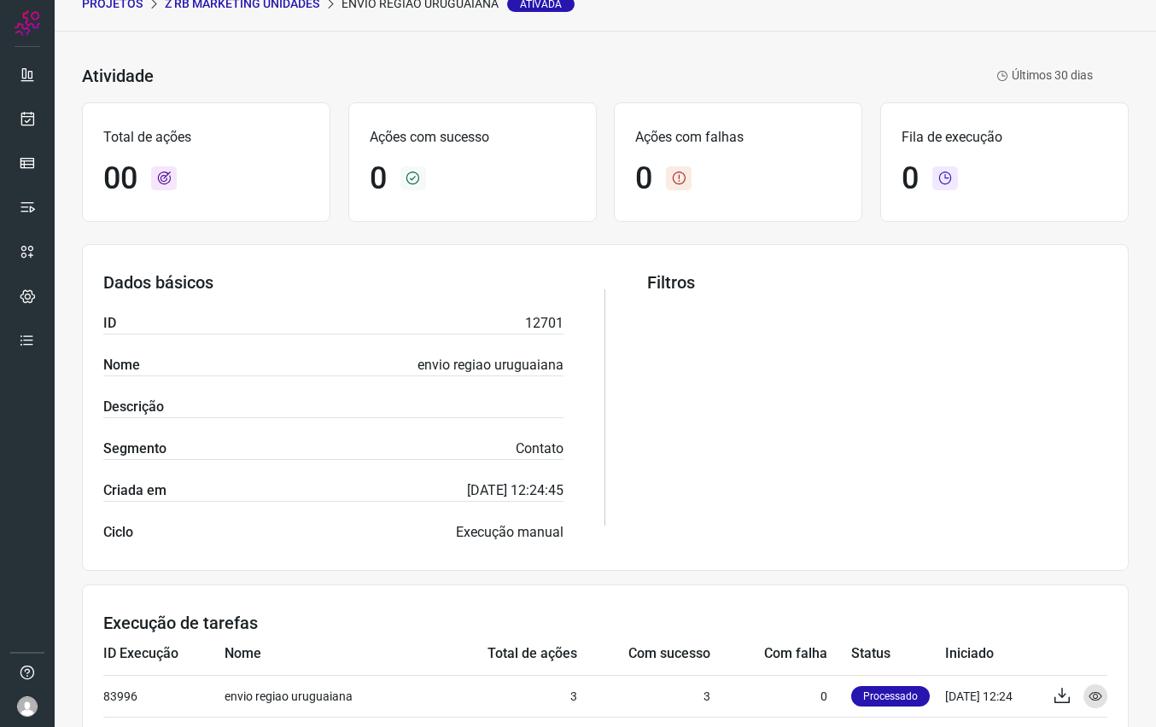
scroll to position [155, 0]
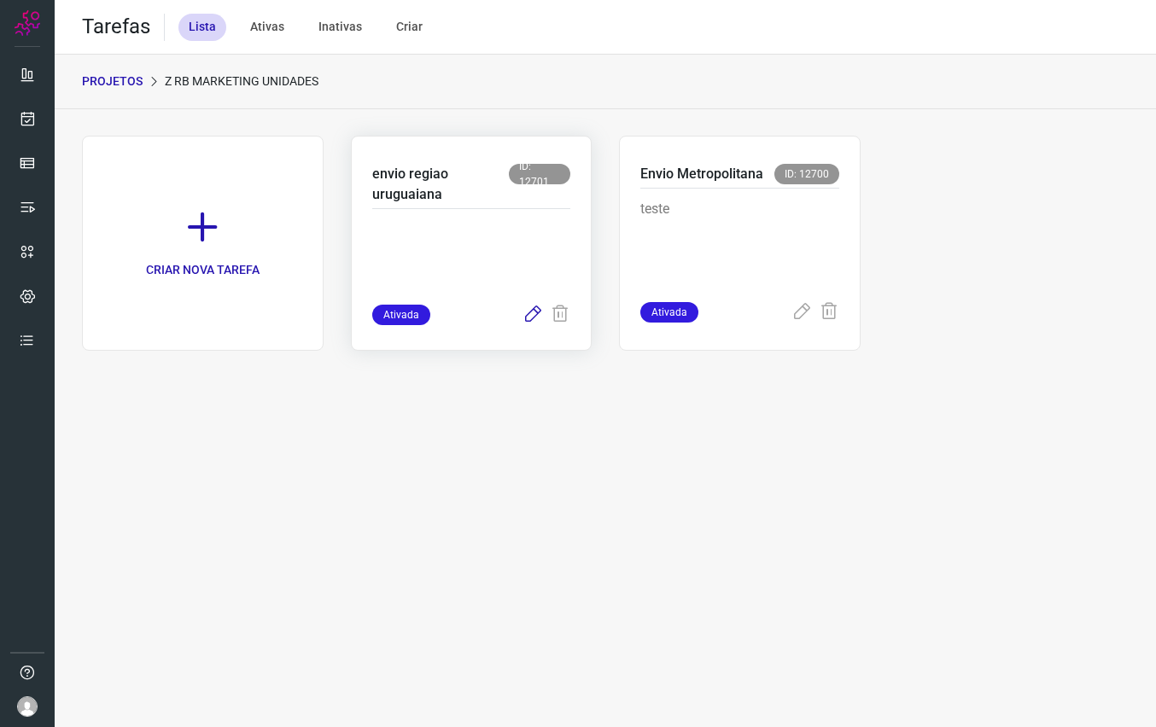
click at [525, 314] on icon at bounding box center [532, 315] width 20 height 20
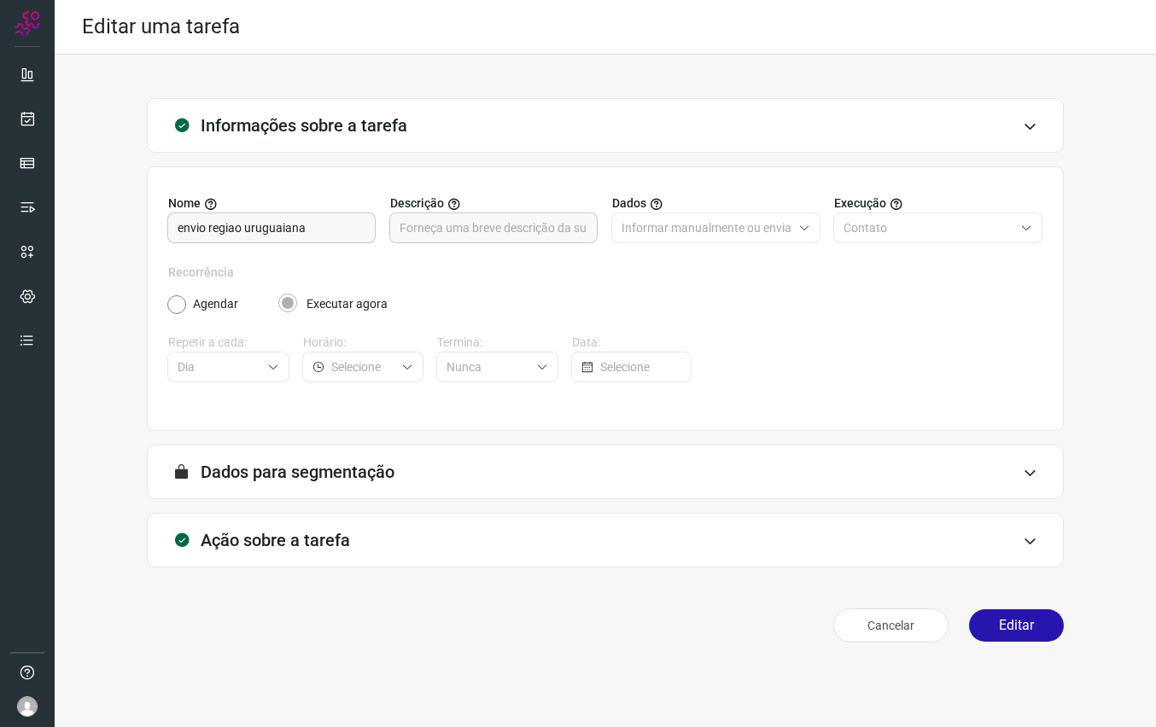
click at [393, 470] on h3 "Dados para segmentação" at bounding box center [298, 472] width 194 height 20
click at [355, 534] on div "Ação sobre a tarefa" at bounding box center [605, 540] width 917 height 55
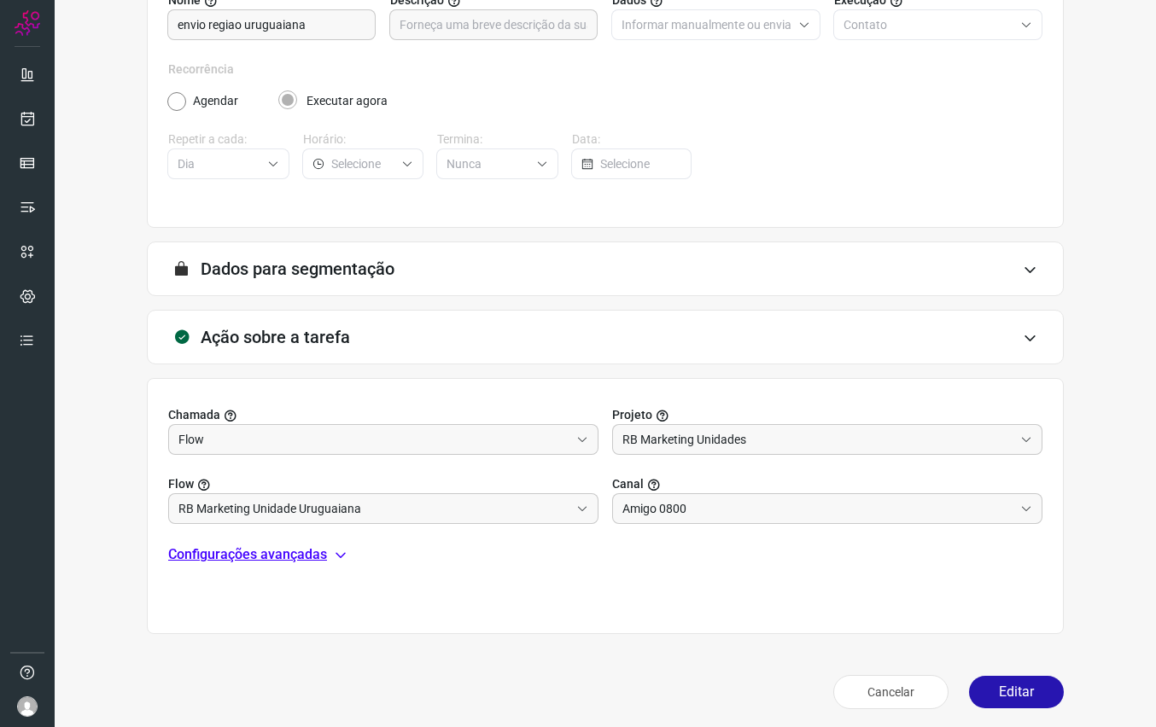
scroll to position [209, 0]
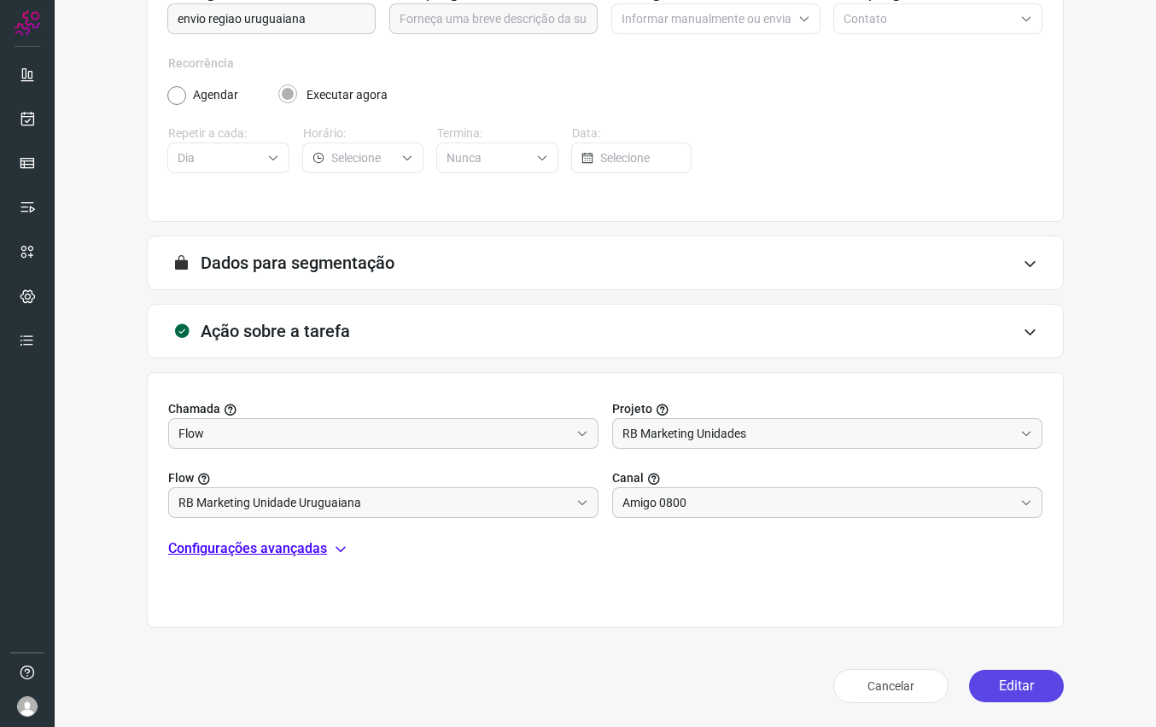
click at [1009, 689] on button "Editar" at bounding box center [1016, 686] width 95 height 32
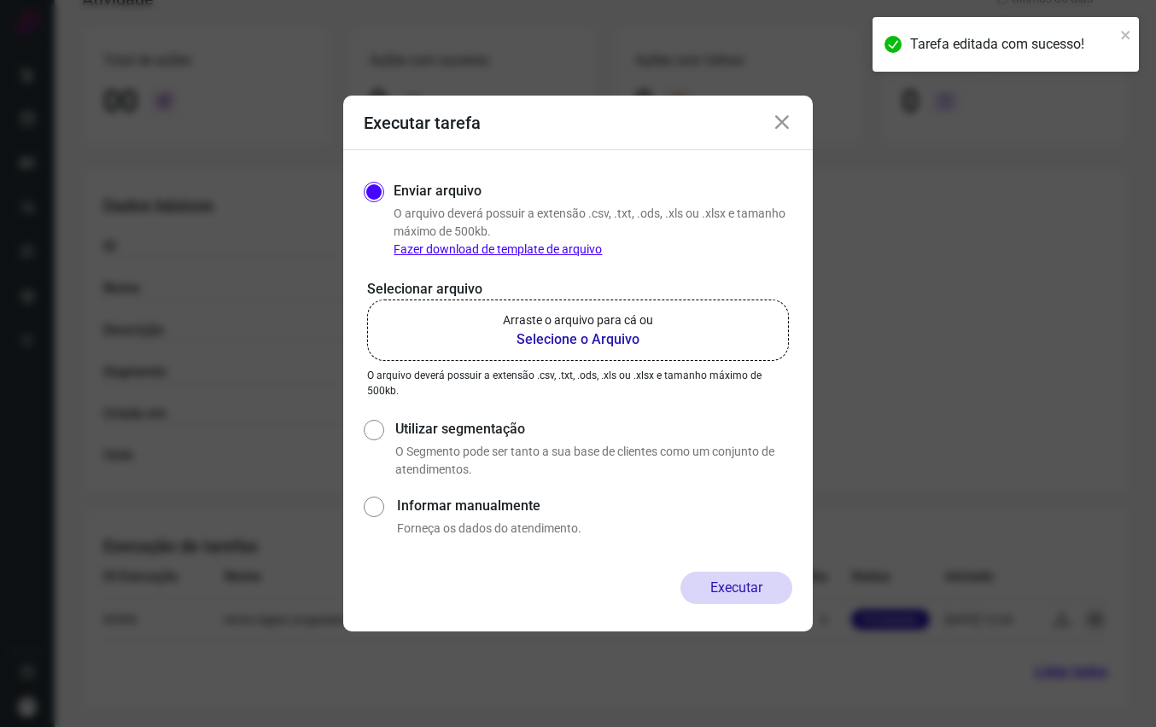
click at [602, 344] on b "Selecione o Arquivo" at bounding box center [578, 340] width 150 height 20
click at [0, 0] on input "Arraste o arquivo para cá ou Selecione o Arquivo" at bounding box center [0, 0] width 0 height 0
click at [783, 120] on icon at bounding box center [782, 123] width 20 height 20
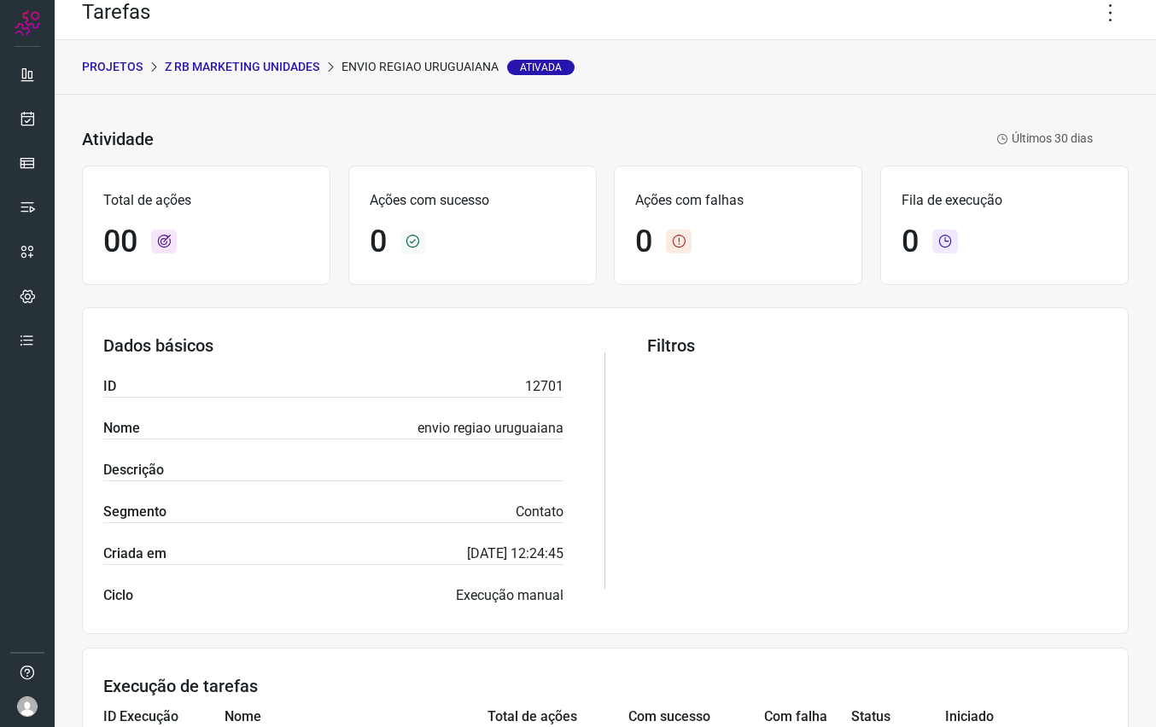
scroll to position [0, 0]
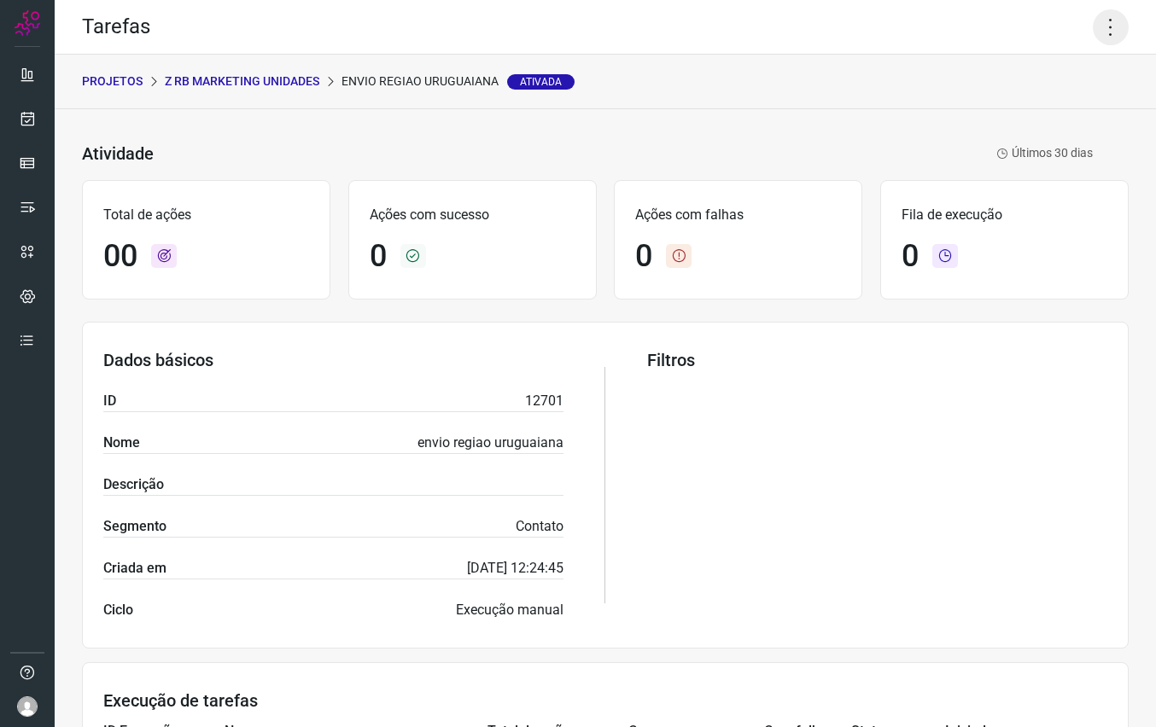
click at [1108, 28] on icon at bounding box center [1111, 27] width 36 height 36
click at [1039, 84] on li "Editar" at bounding box center [1049, 79] width 155 height 27
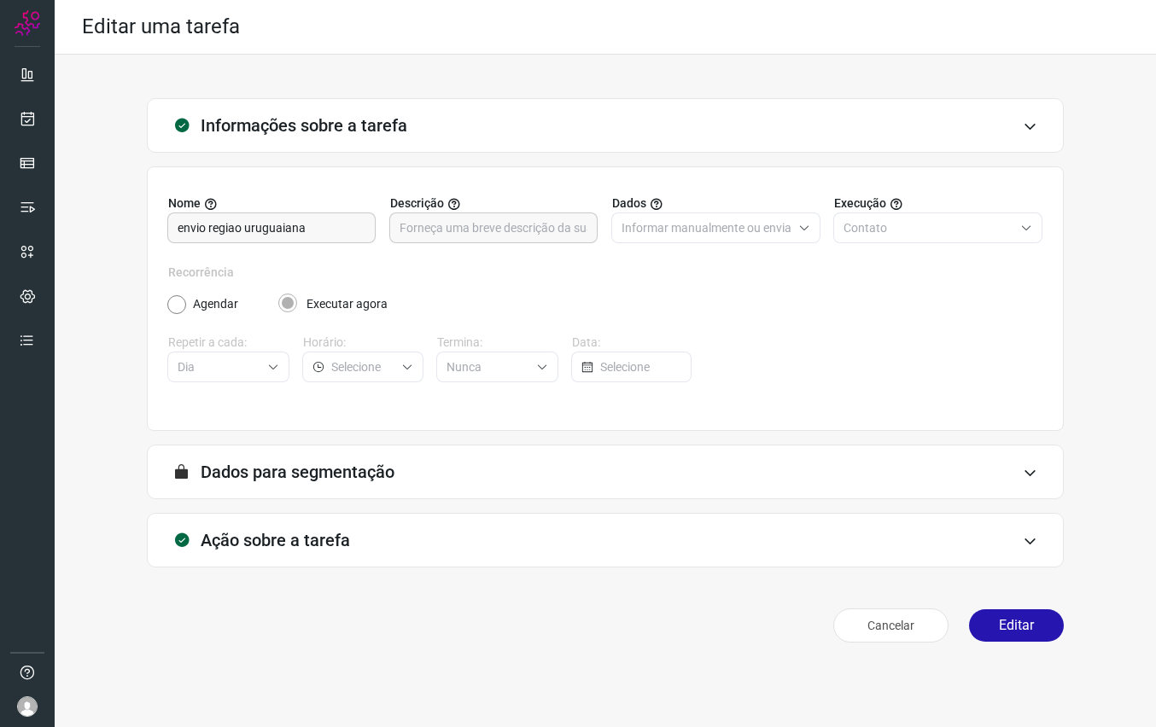
click at [419, 479] on div "A segmentação de dados está desabilitada porque a opção de envio manual foi sel…" at bounding box center [605, 472] width 917 height 55
click at [1001, 476] on div "A segmentação de dados está desabilitada porque a opção de envio manual foi sel…" at bounding box center [605, 472] width 917 height 55
click at [770, 540] on div "Ação sobre a tarefa" at bounding box center [605, 540] width 917 height 55
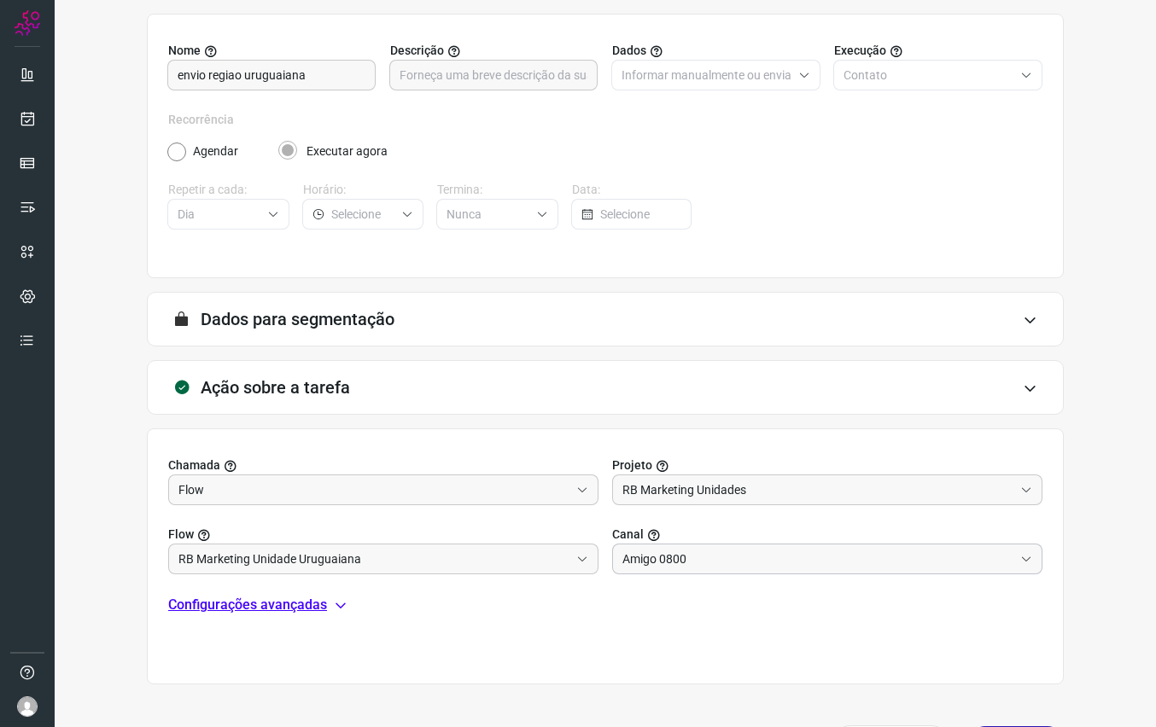
scroll to position [209, 0]
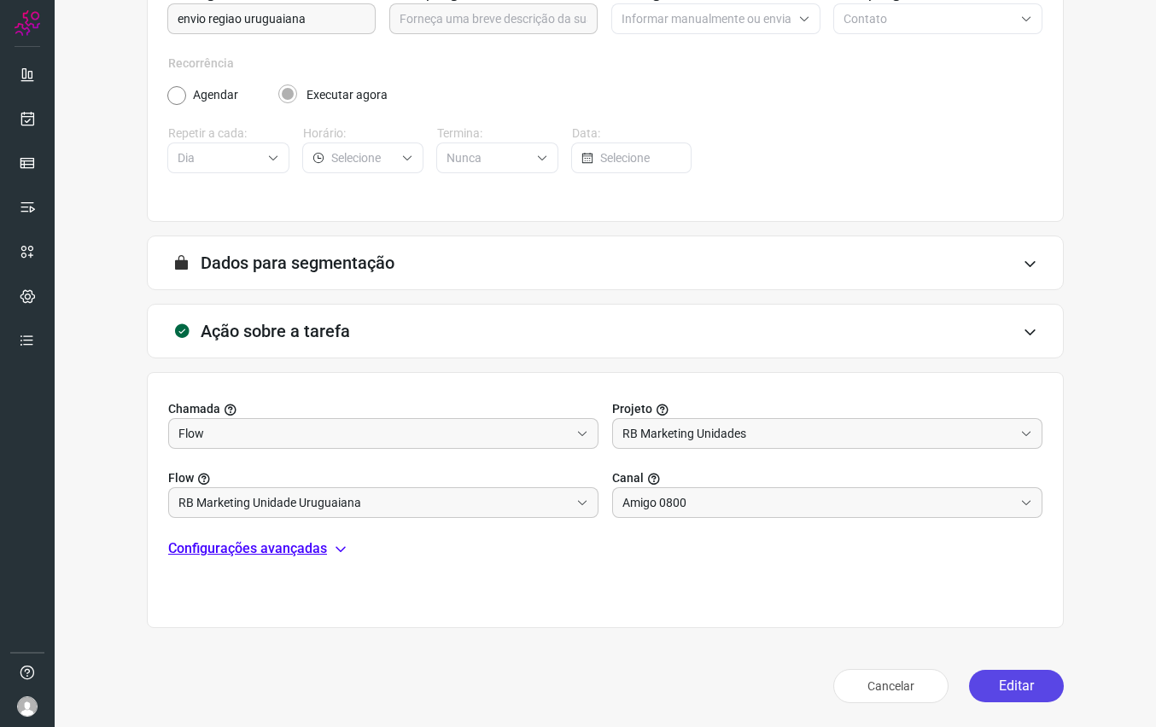
click at [1017, 690] on button "Editar" at bounding box center [1016, 686] width 95 height 32
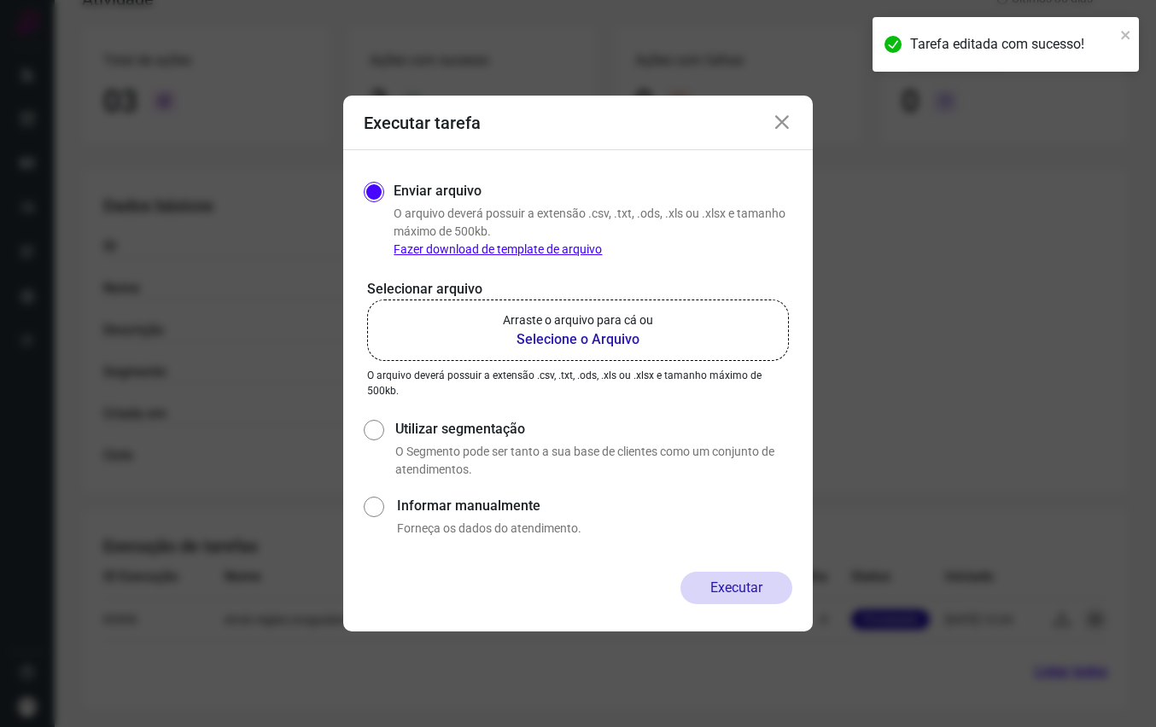
scroll to position [155, 0]
click at [574, 343] on b "Selecione o Arquivo" at bounding box center [578, 340] width 150 height 20
click at [0, 0] on input "Arraste o arquivo para cá ou Selecione o Arquivo" at bounding box center [0, 0] width 0 height 0
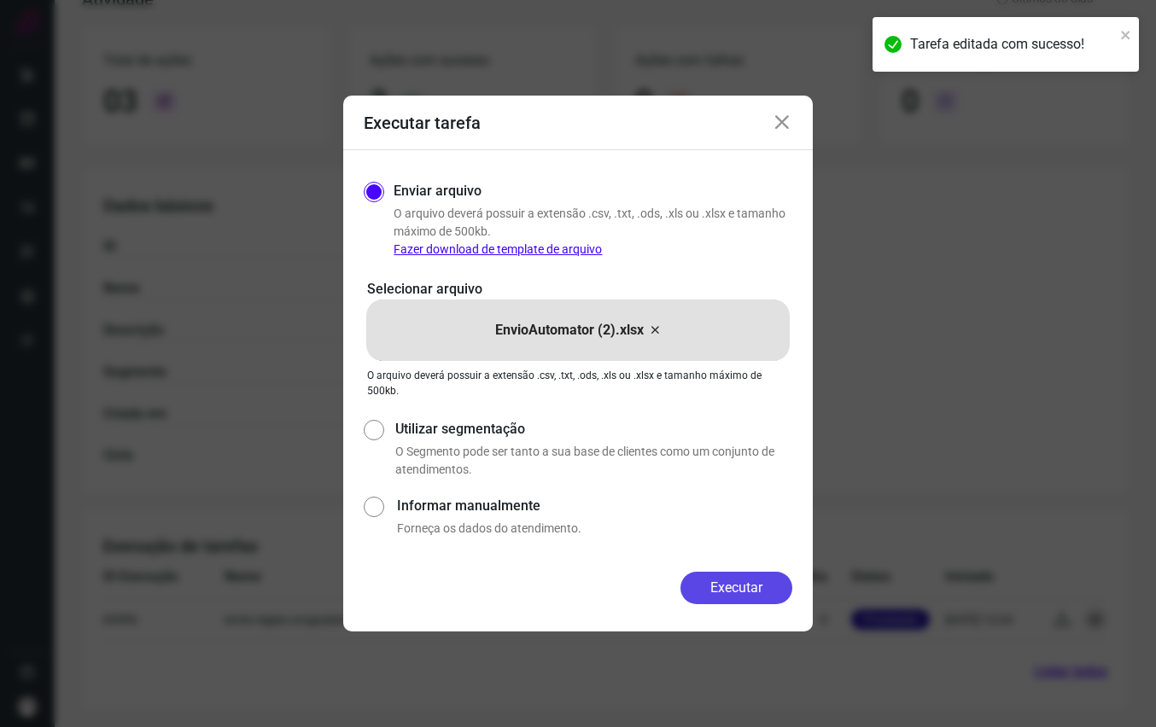
click at [725, 588] on button "Executar" at bounding box center [736, 588] width 112 height 32
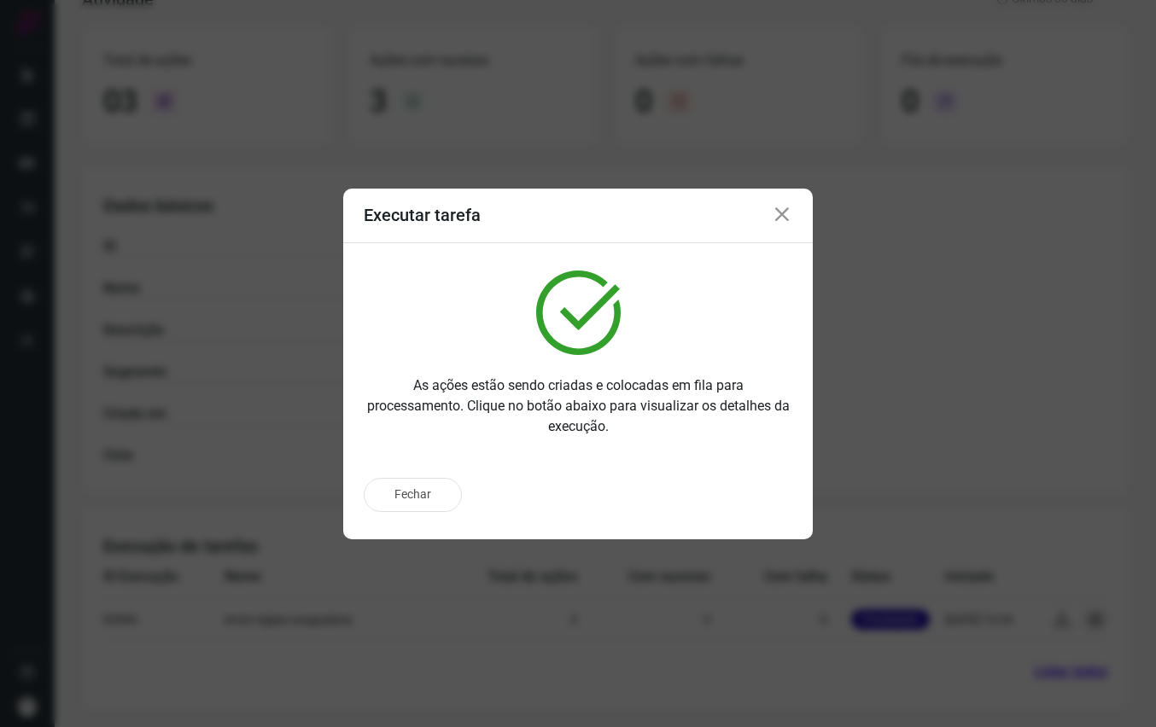
click at [789, 212] on icon at bounding box center [782, 215] width 20 height 20
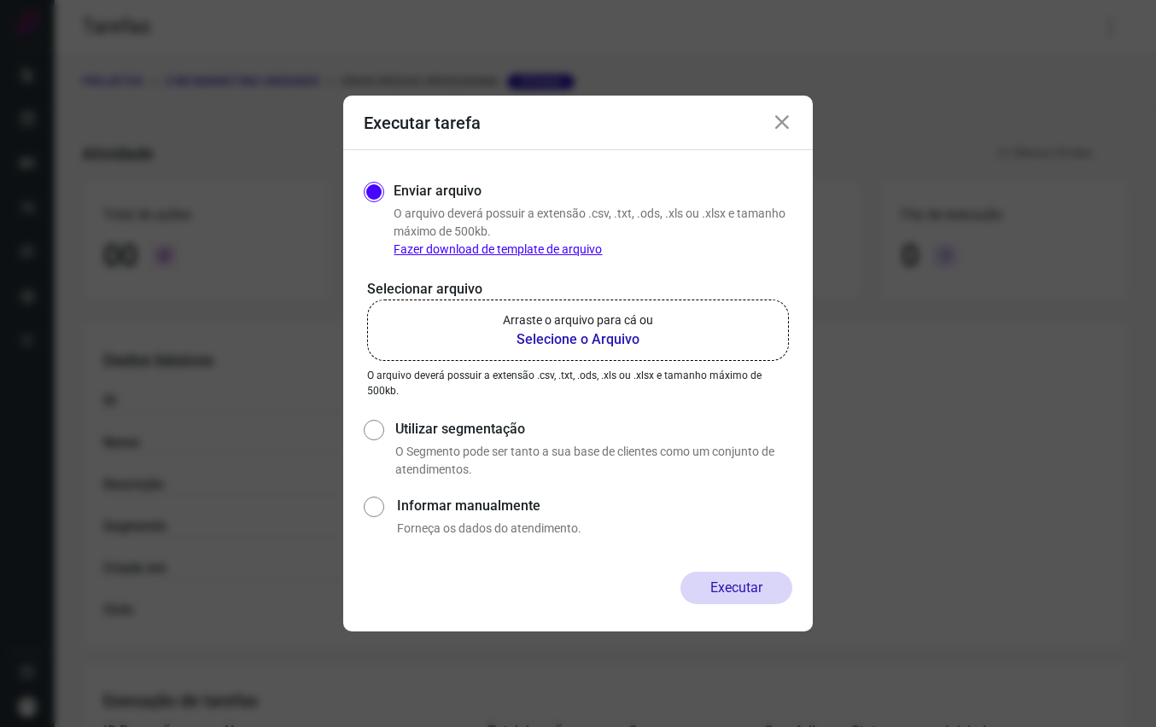
click at [787, 122] on icon at bounding box center [782, 123] width 20 height 20
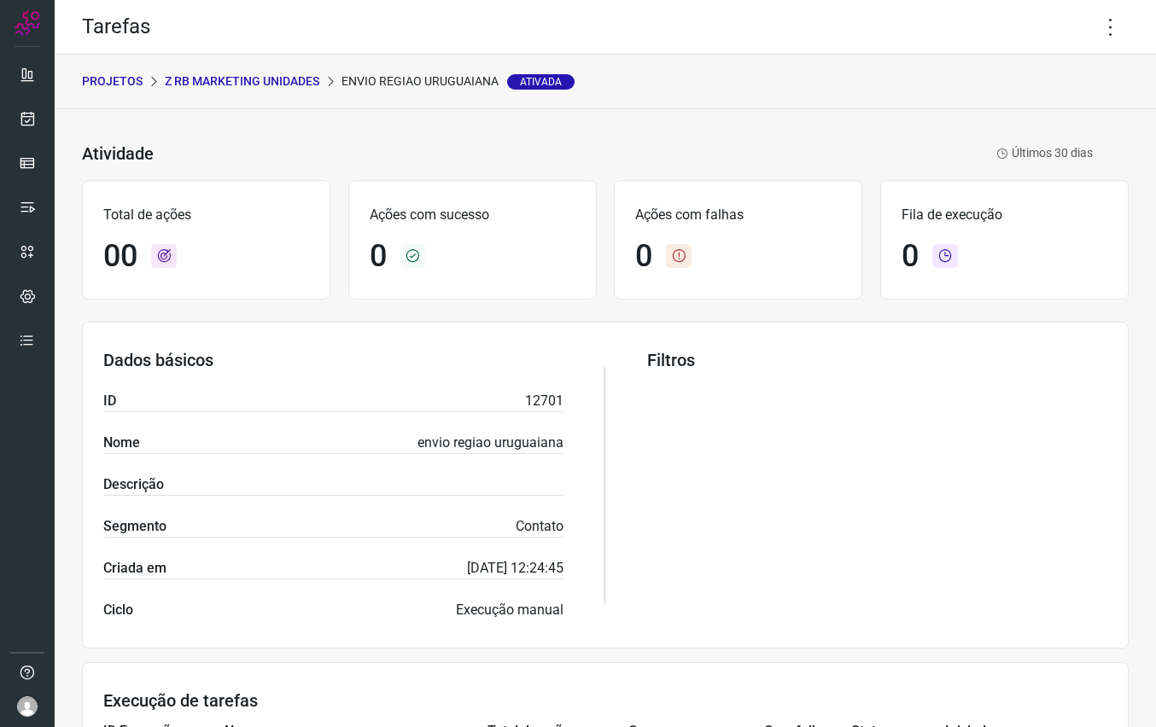
click at [259, 76] on p "Z RB Marketing Unidades" at bounding box center [242, 82] width 155 height 18
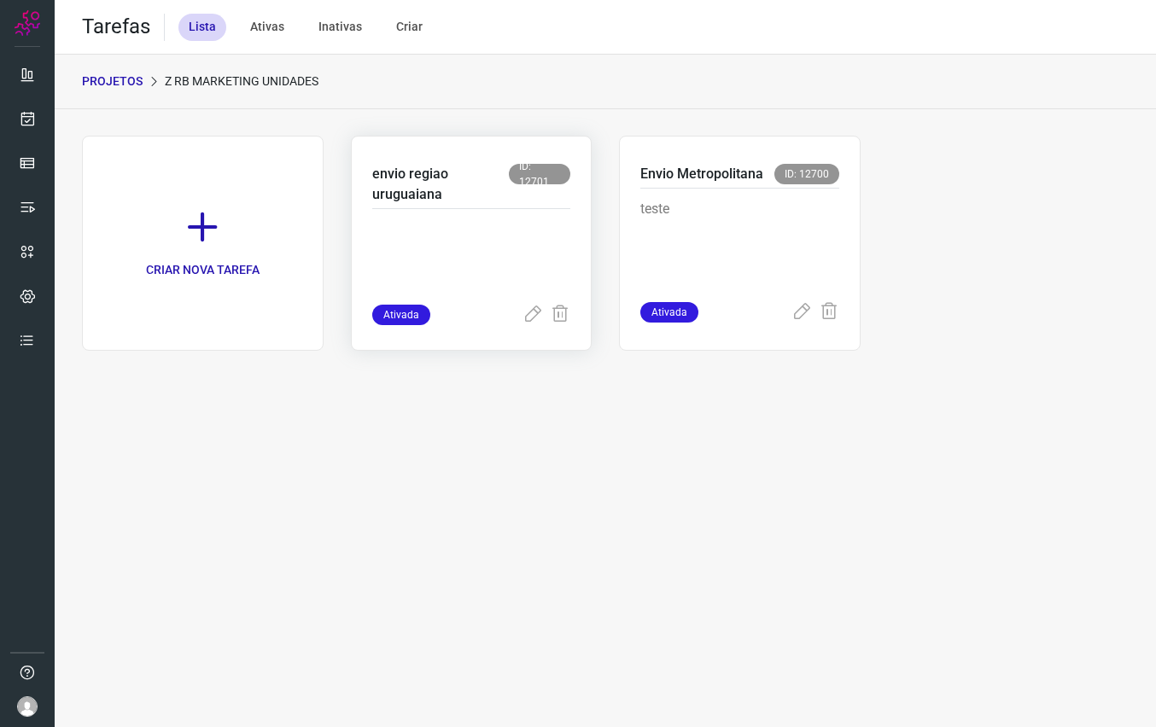
click at [424, 166] on p "envio regiao uruguaiana" at bounding box center [440, 184] width 137 height 41
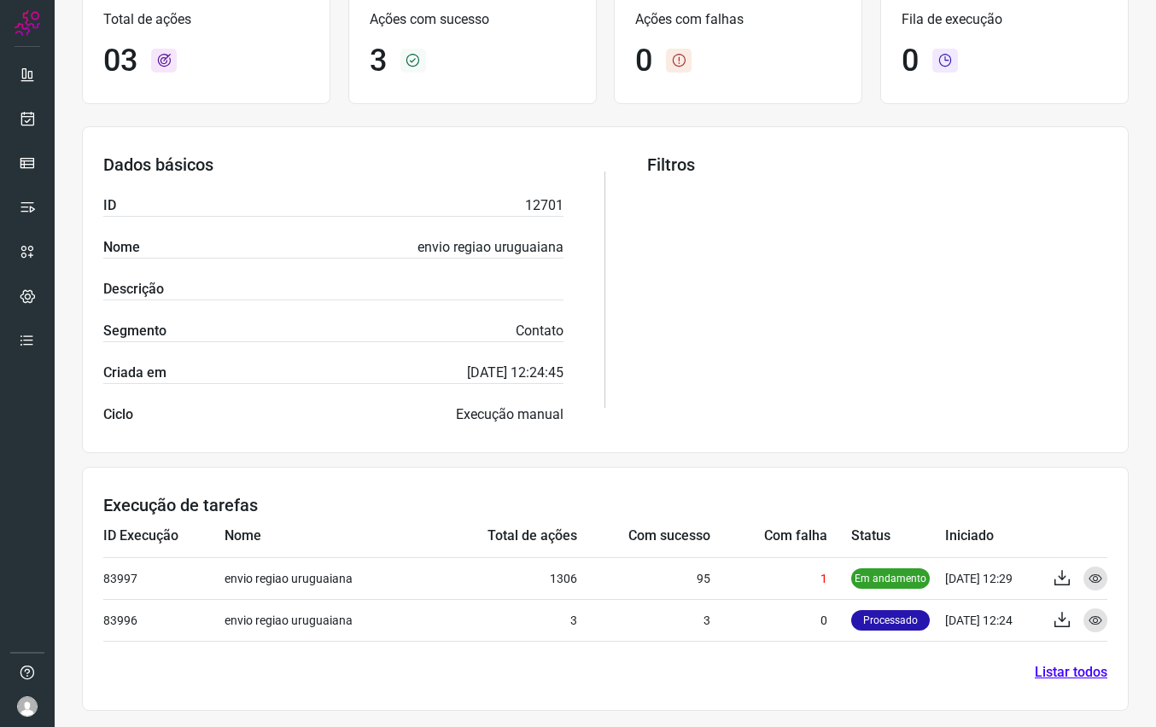
scroll to position [196, 0]
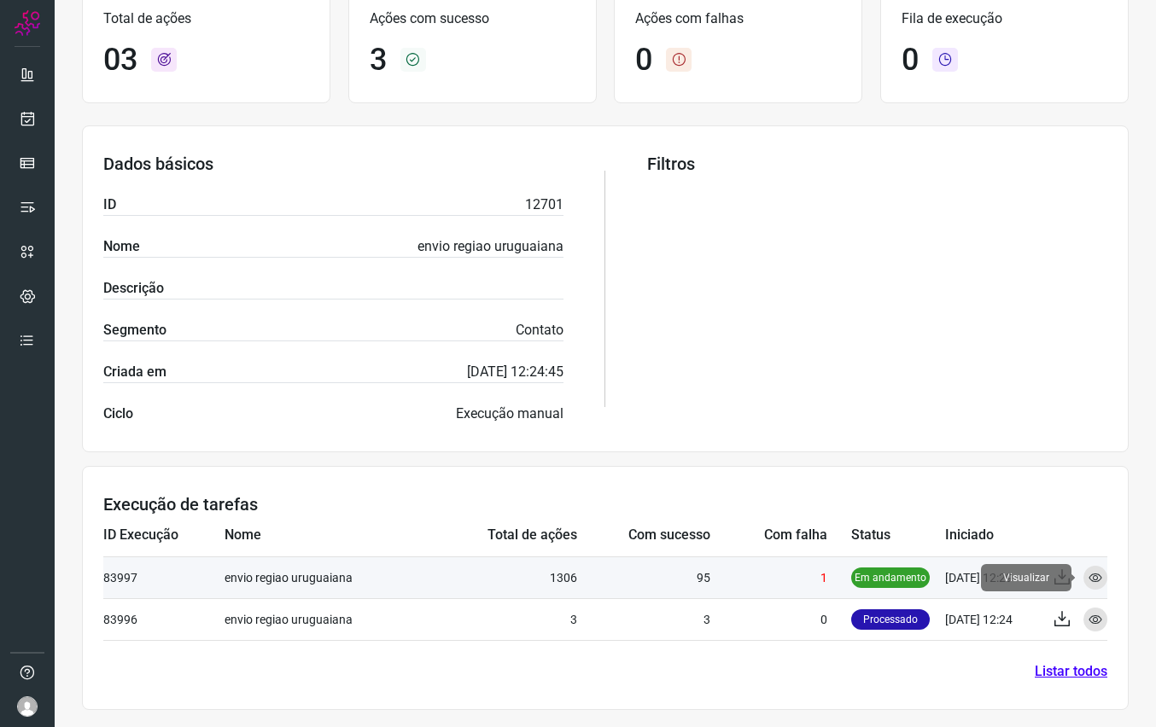
click at [1098, 572] on icon at bounding box center [1095, 578] width 14 height 14
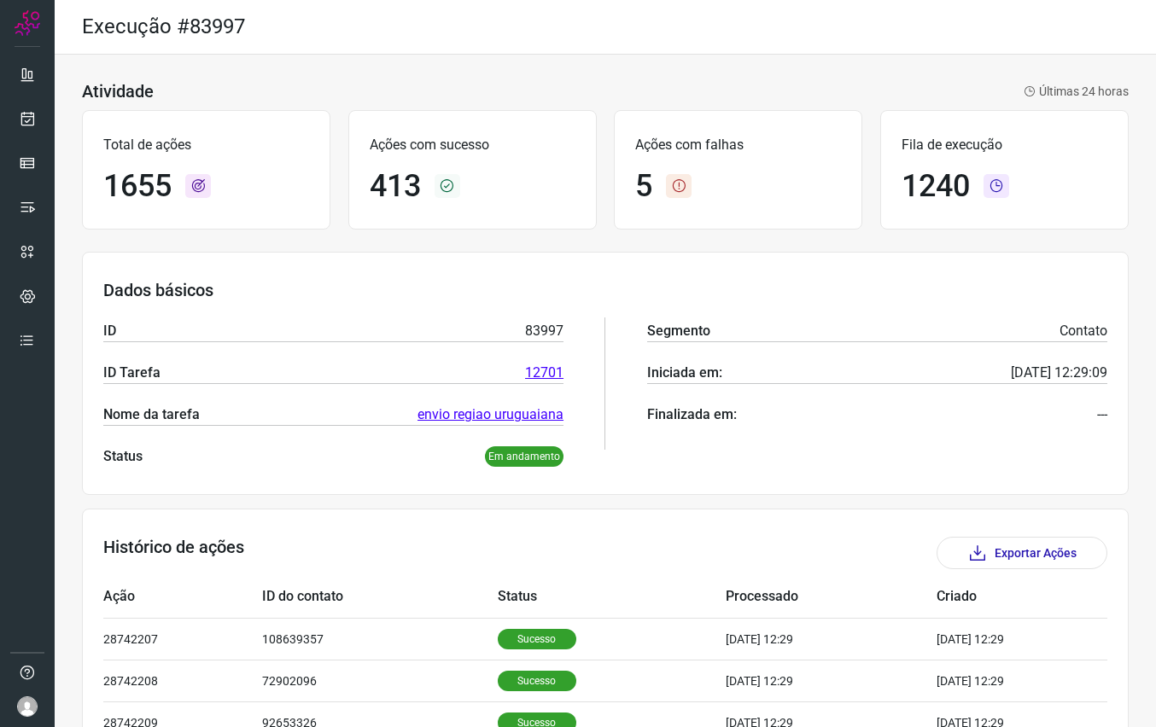
click at [676, 190] on icon at bounding box center [679, 186] width 26 height 24
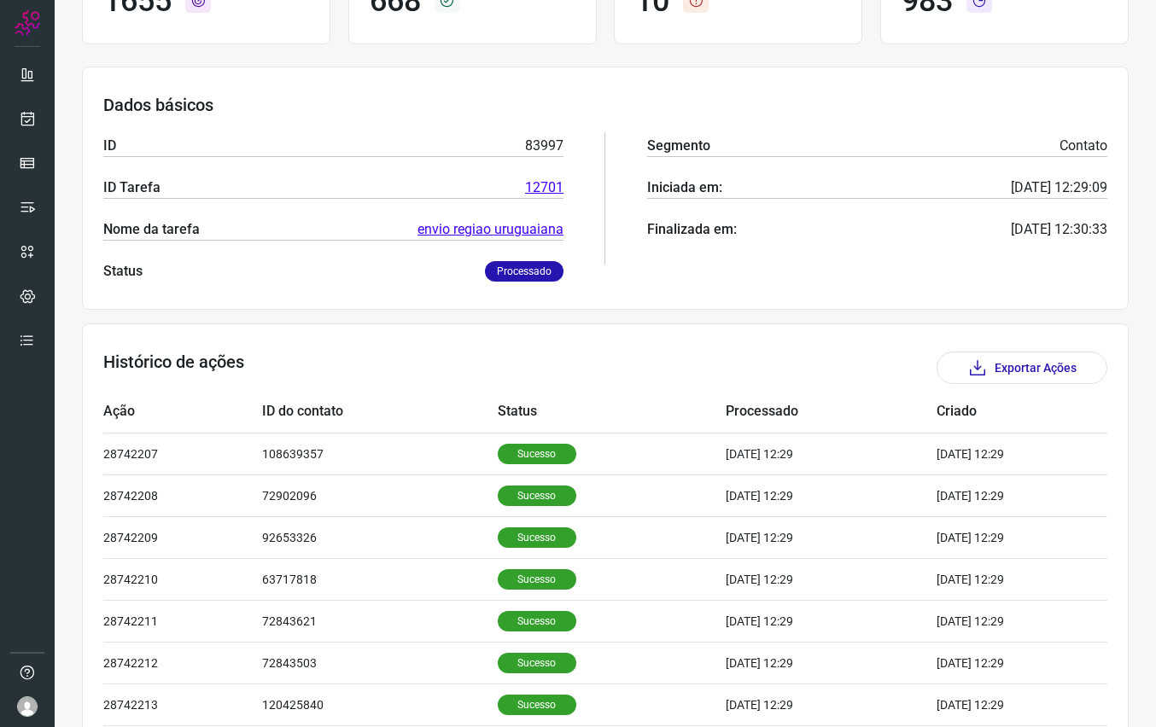
scroll to position [395, 0]
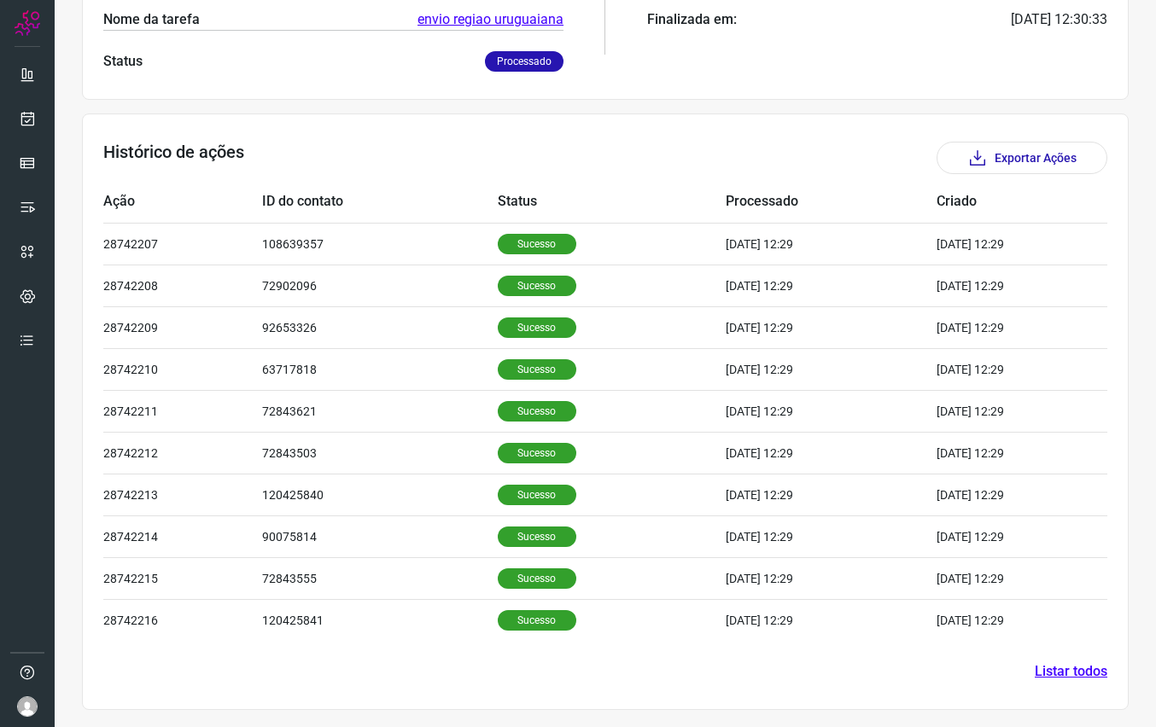
click at [1053, 669] on link "Listar todos" at bounding box center [1071, 672] width 73 height 20
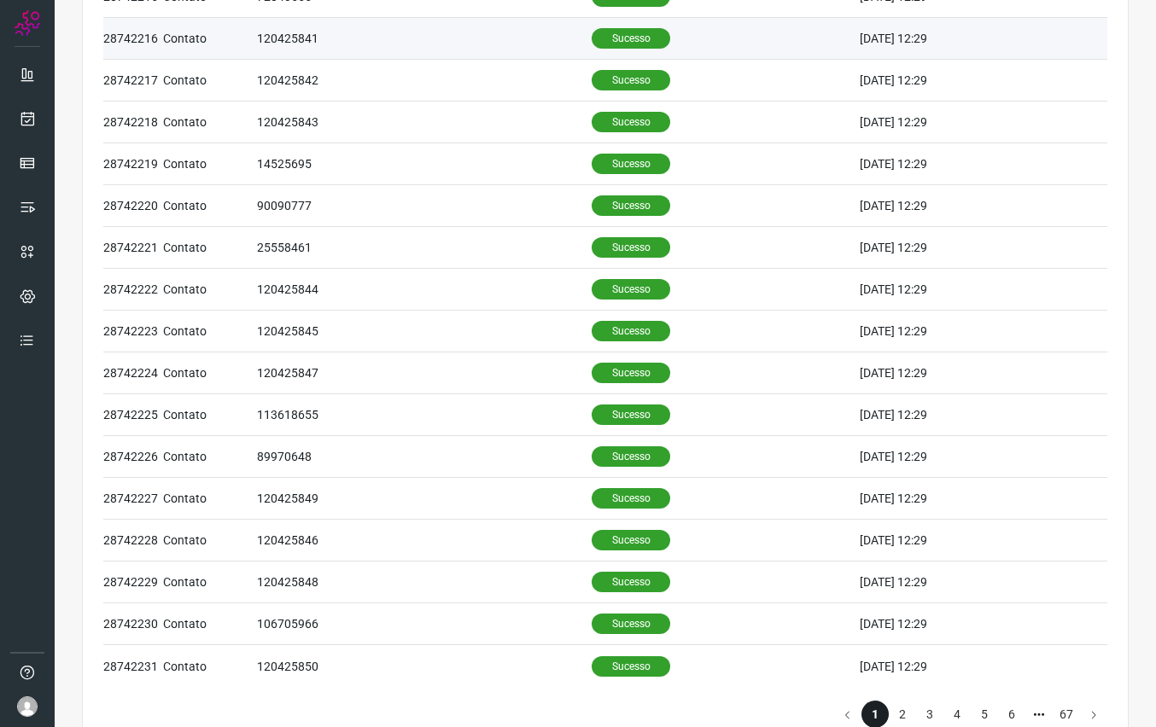
scroll to position [568, 0]
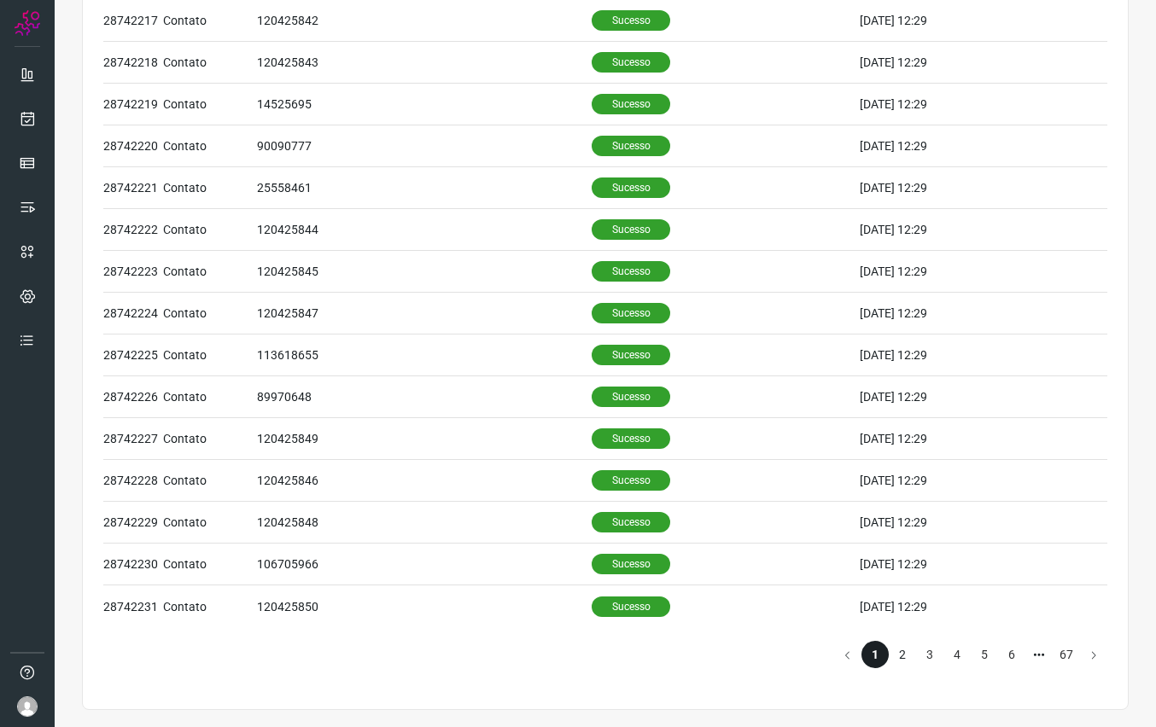
click at [900, 657] on li "2" at bounding box center [902, 654] width 27 height 27
click at [938, 655] on li "3" at bounding box center [929, 654] width 27 height 27
click at [900, 651] on li "2" at bounding box center [902, 654] width 27 height 27
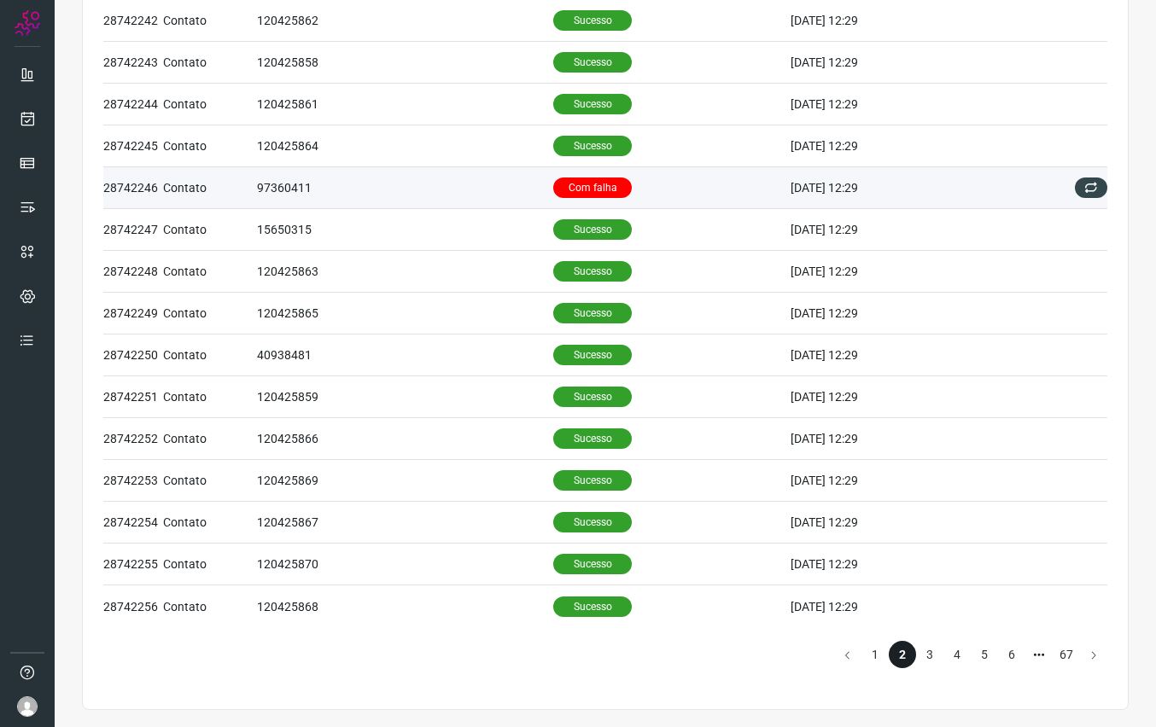
click at [417, 190] on td "97360411" at bounding box center [405, 188] width 296 height 42
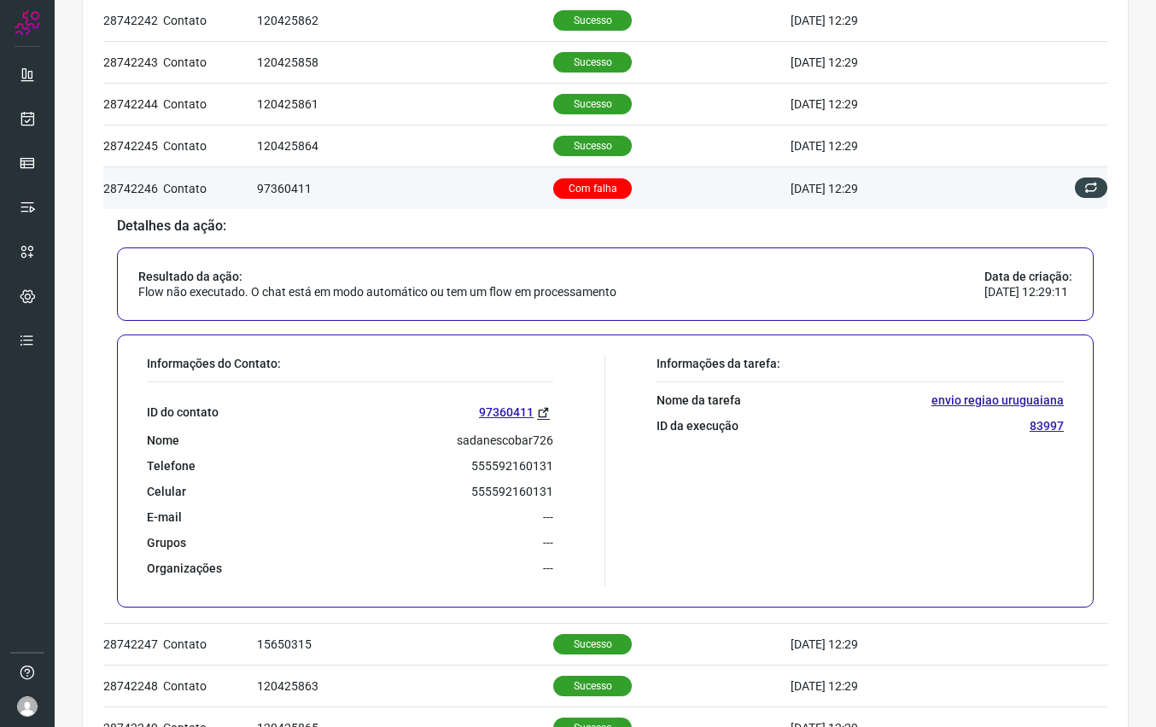
click at [268, 201] on td "97360411" at bounding box center [405, 188] width 296 height 42
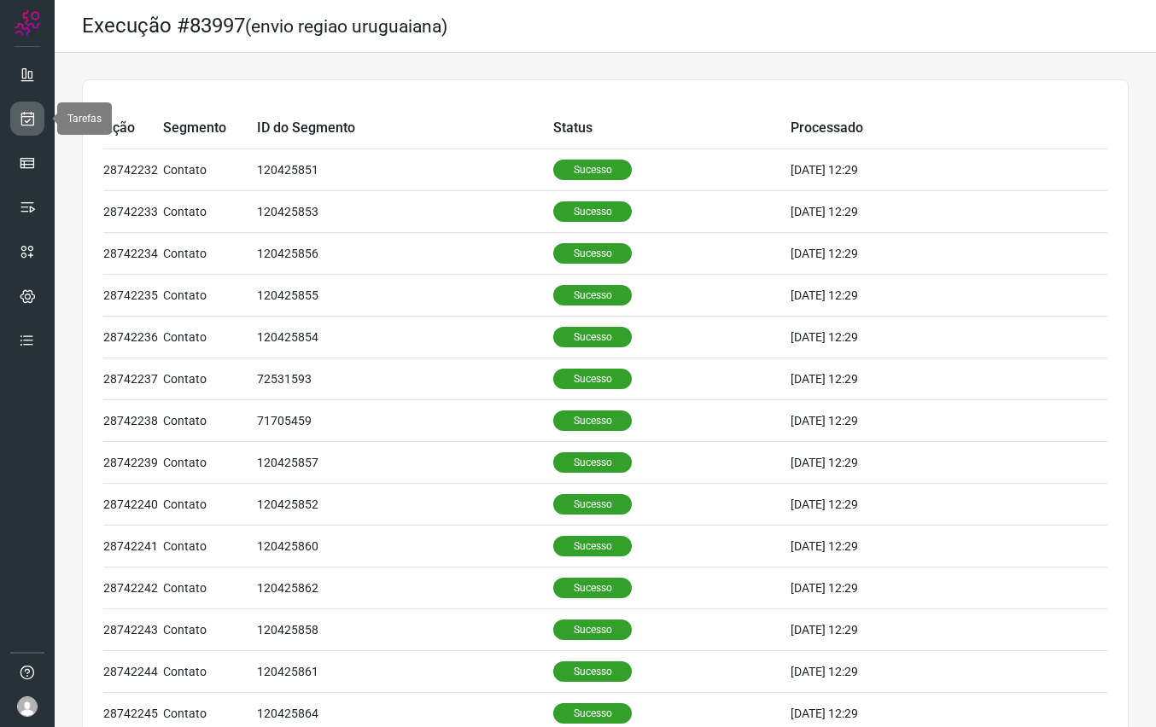
click at [26, 115] on icon at bounding box center [28, 118] width 18 height 17
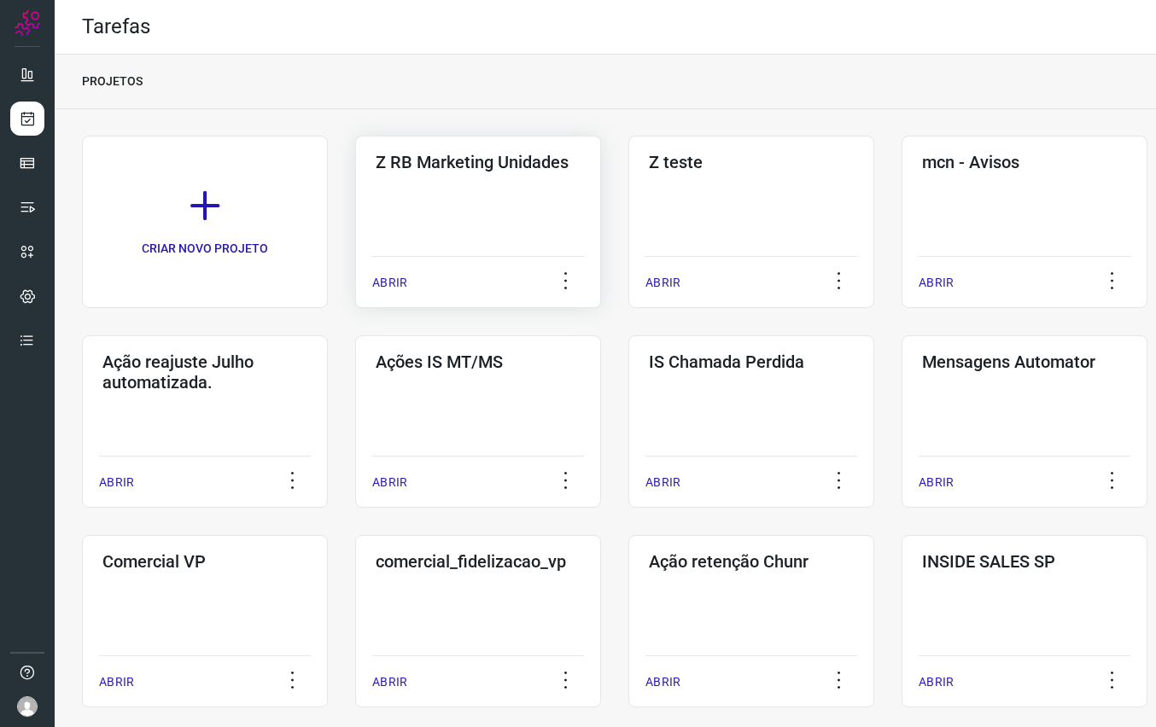
click at [519, 176] on div "Z RB Marketing Unidades ABRIR" at bounding box center [478, 222] width 246 height 172
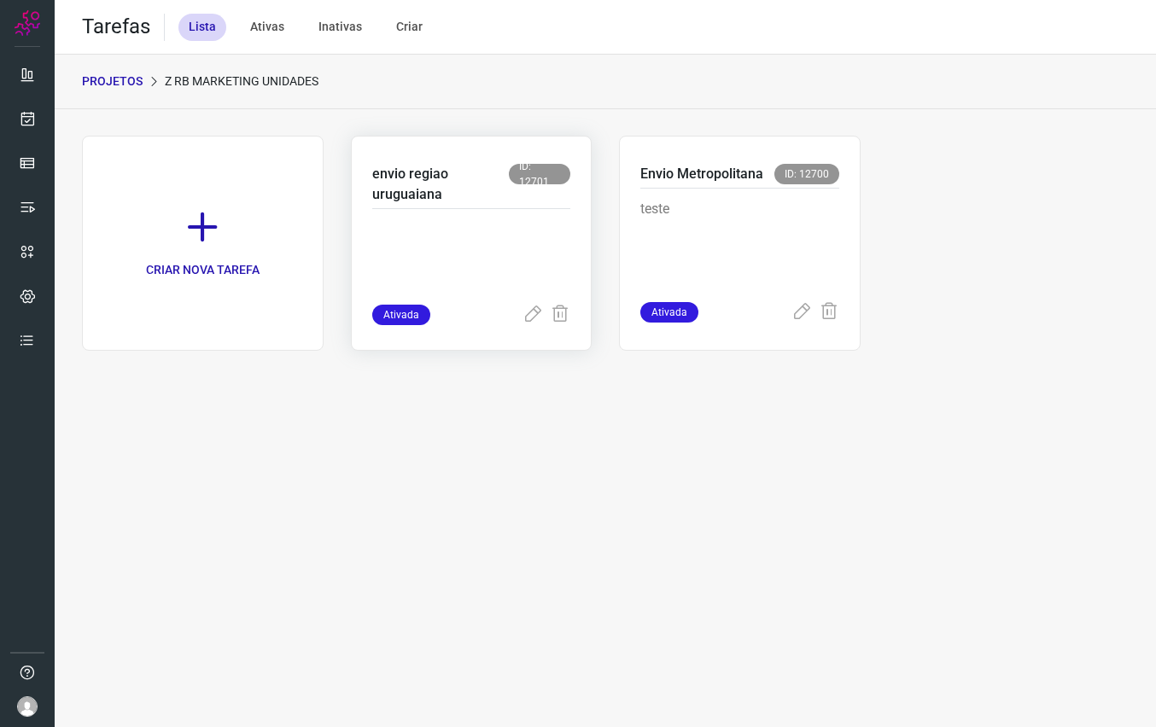
click at [438, 189] on p "envio regiao uruguaiana" at bounding box center [440, 184] width 137 height 41
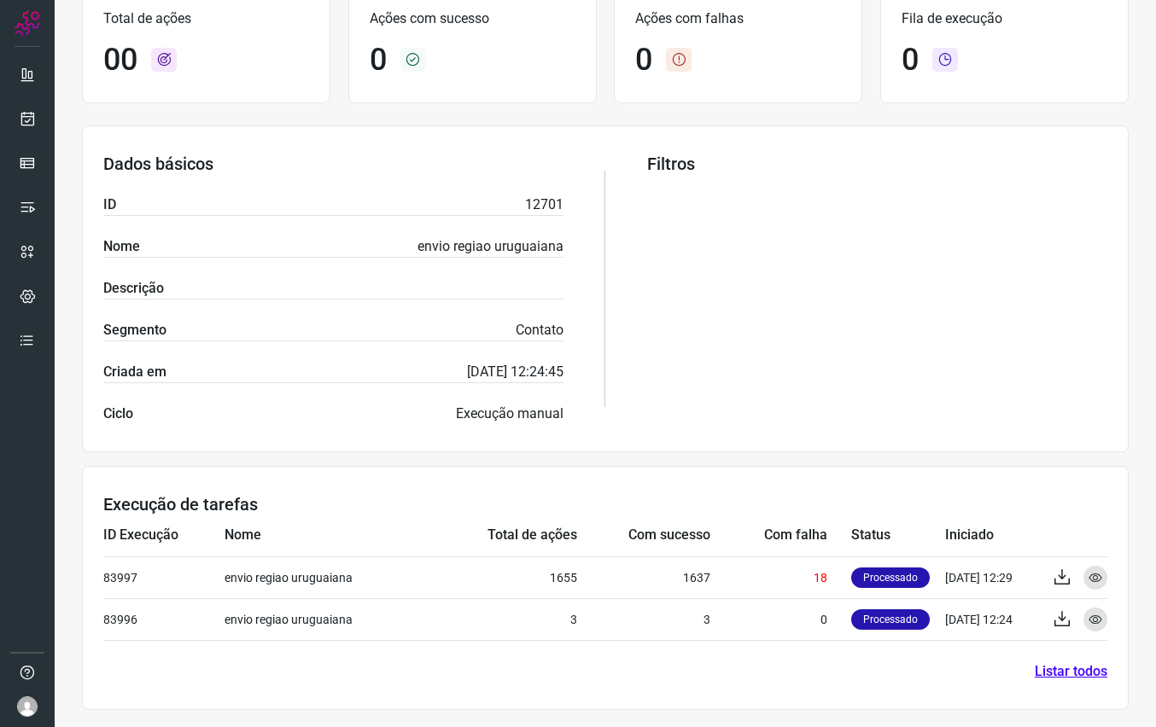
scroll to position [195, 0]
